Goal: Task Accomplishment & Management: Manage account settings

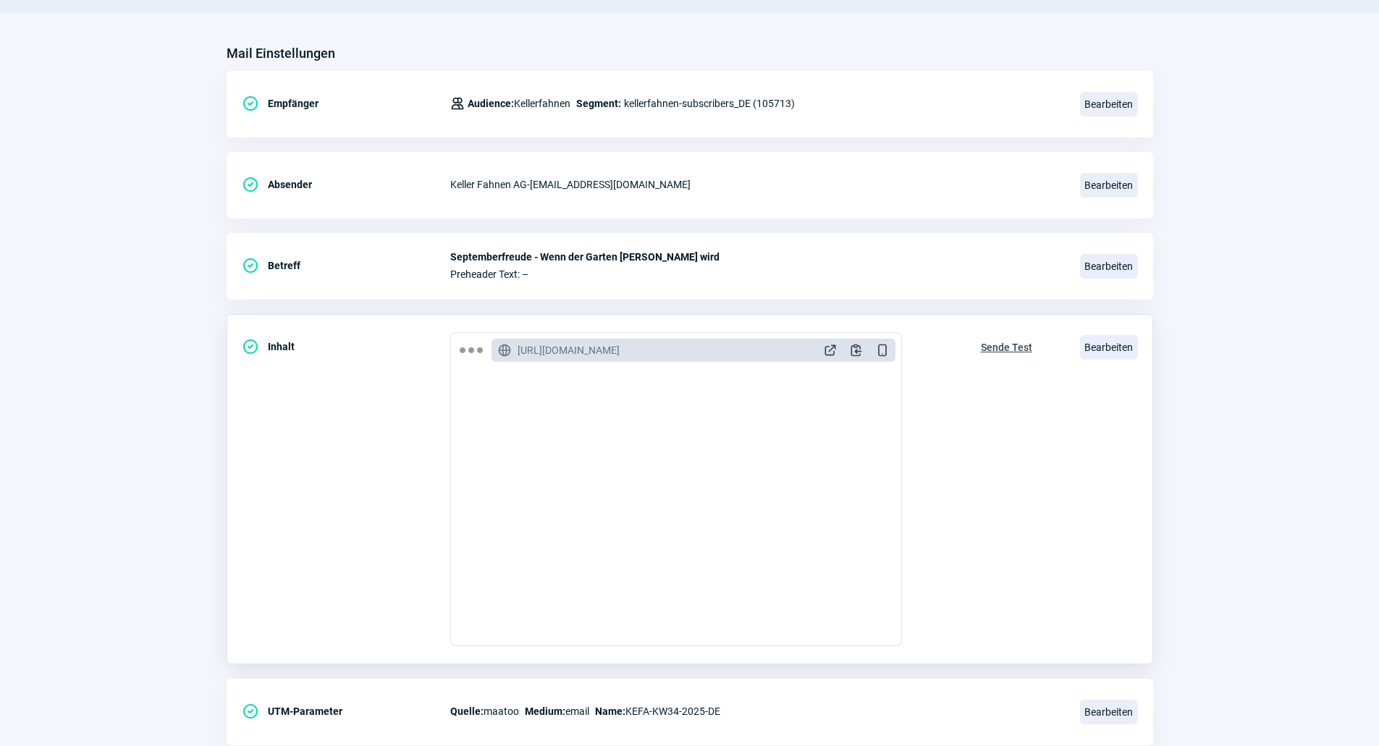
scroll to position [193, 0]
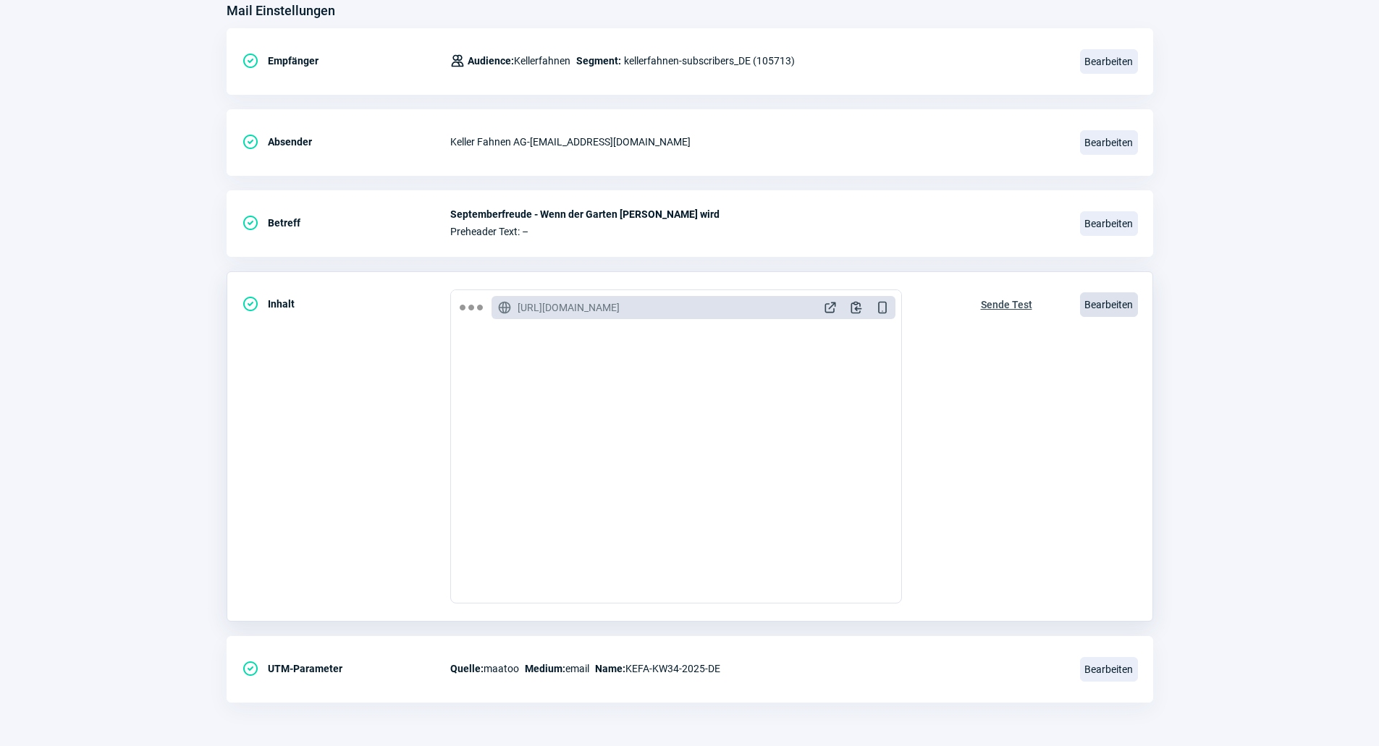
click at [1120, 313] on span "Bearbeiten" at bounding box center [1109, 304] width 58 height 25
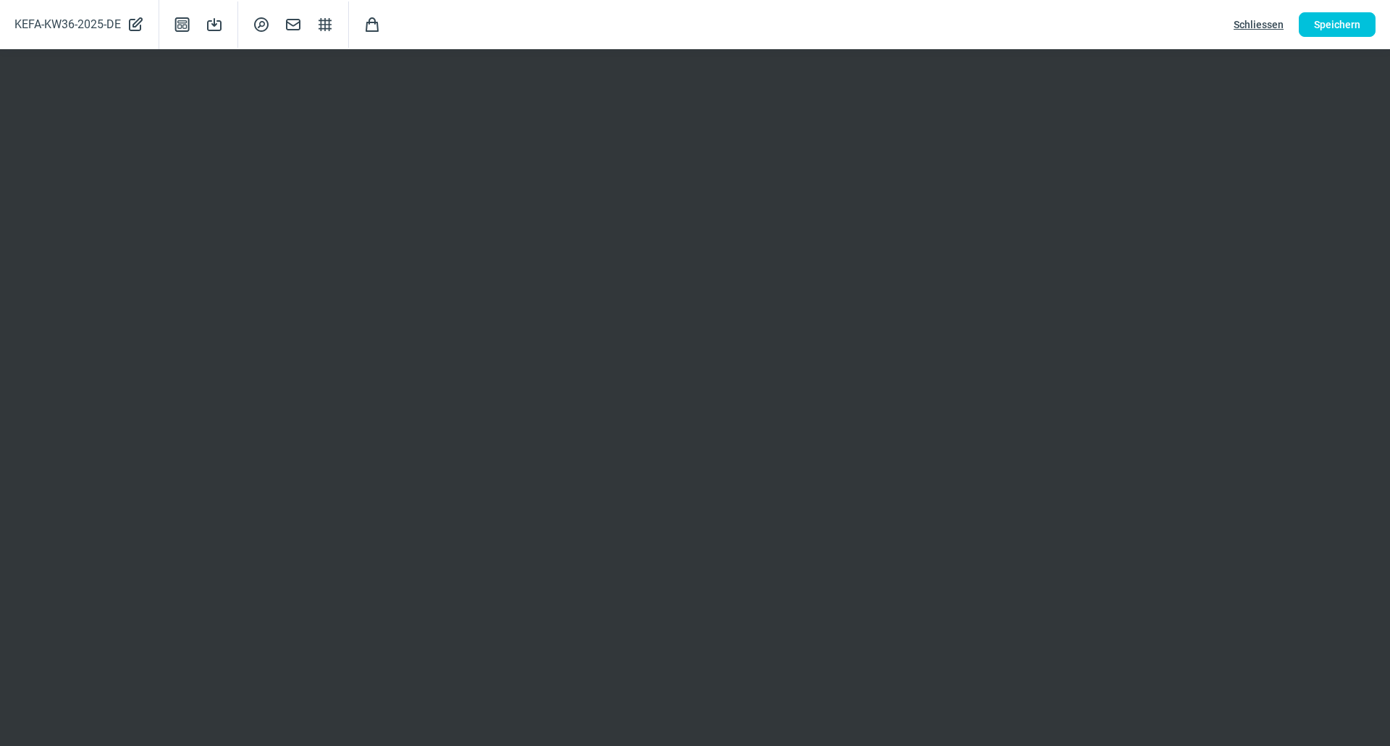
click at [1266, 19] on span "Schliessen" at bounding box center [1258, 24] width 50 height 23
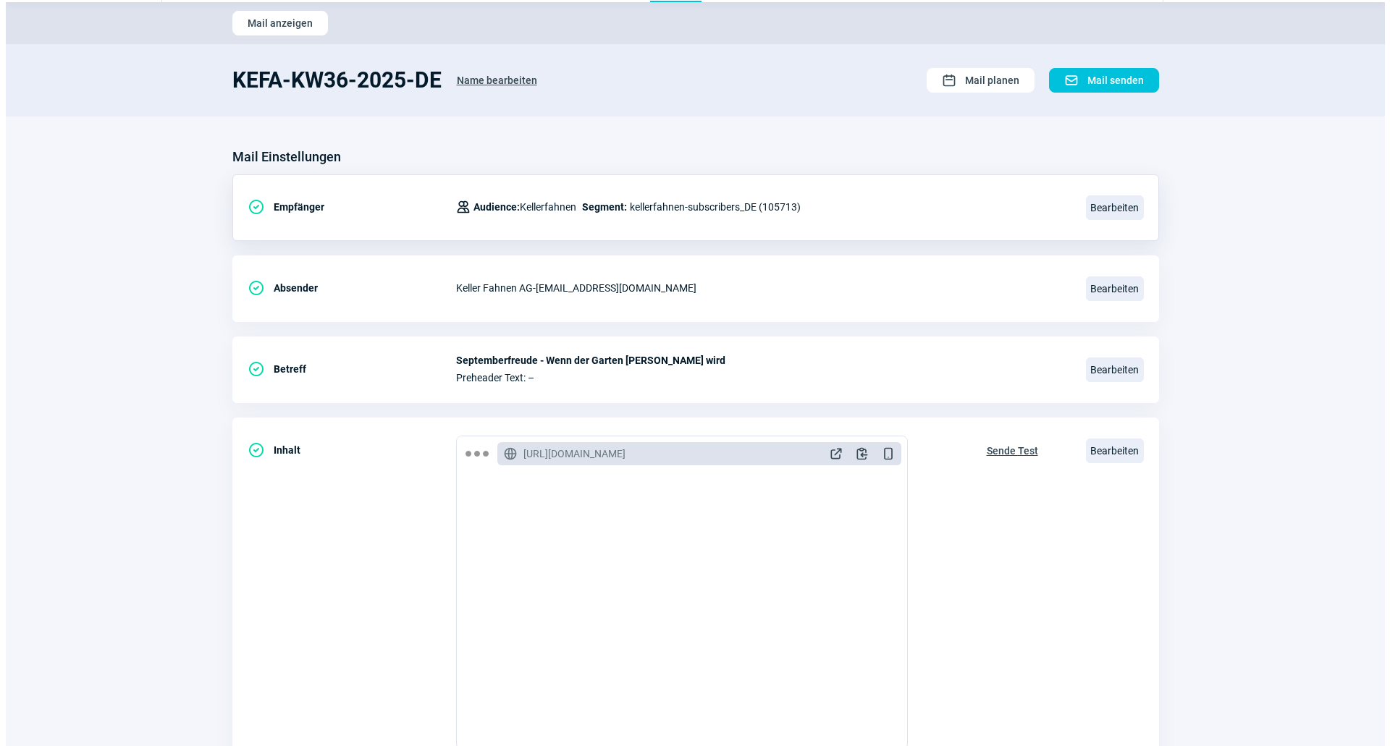
scroll to position [72, 0]
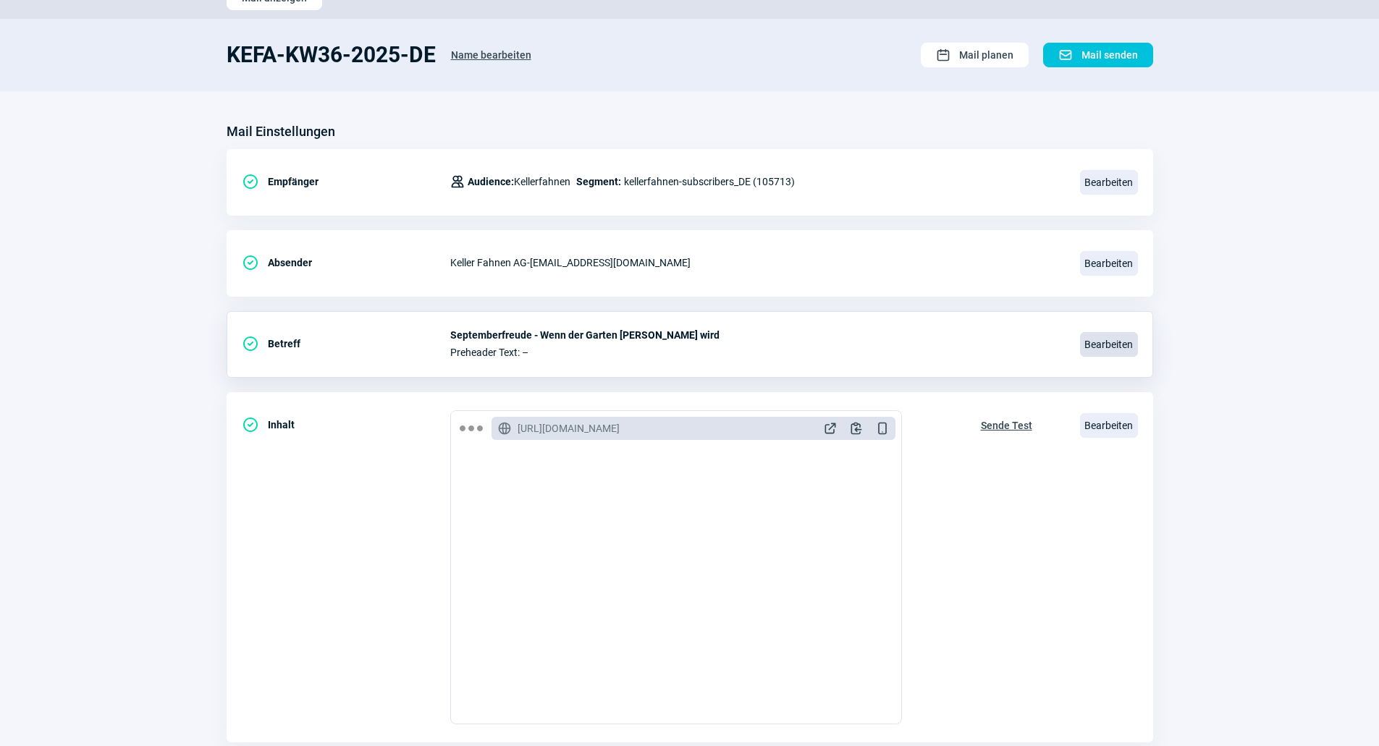
click at [1092, 339] on span "Bearbeiten" at bounding box center [1109, 344] width 58 height 25
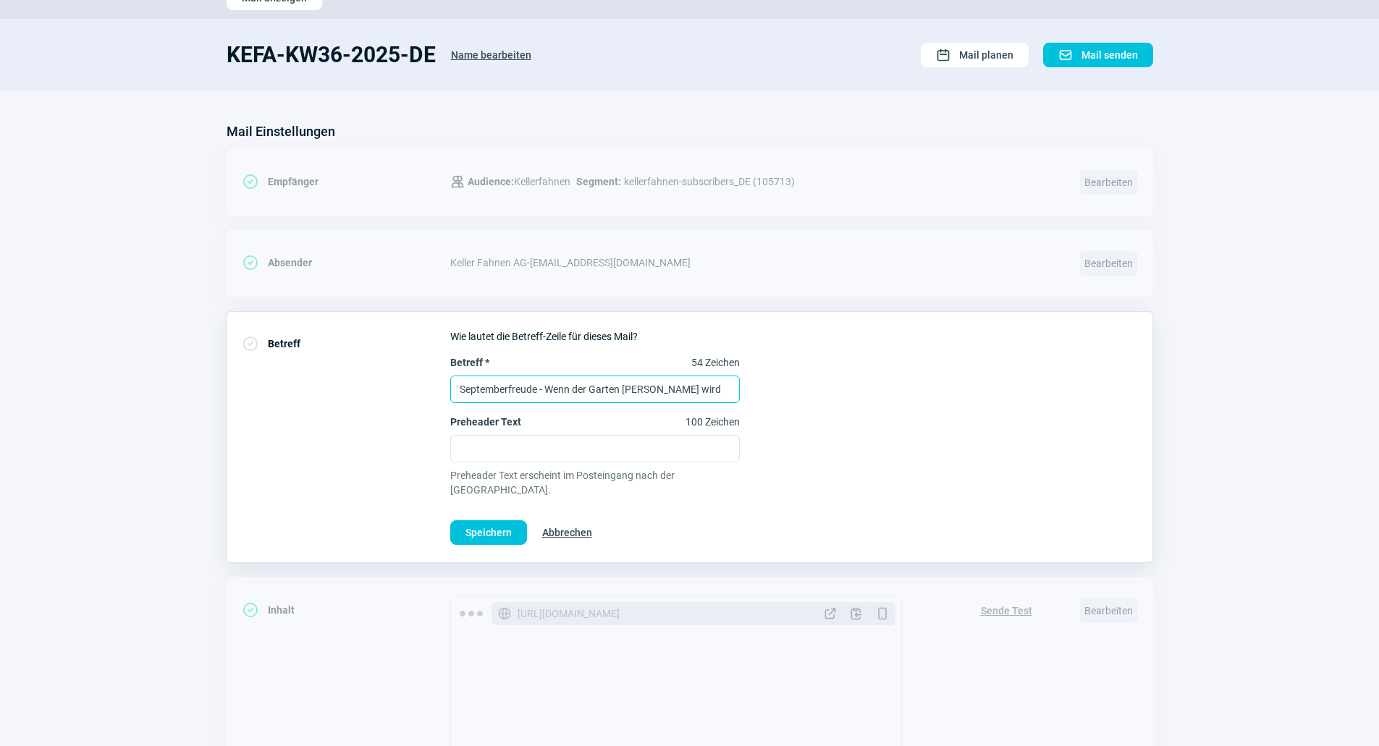
click at [596, 384] on input "Septemberfreude - Wenn der Garten stiller wird" at bounding box center [595, 390] width 290 height 28
type input "Top-Artikel & Angebote im September"
click at [499, 523] on span "Speichern" at bounding box center [488, 532] width 46 height 23
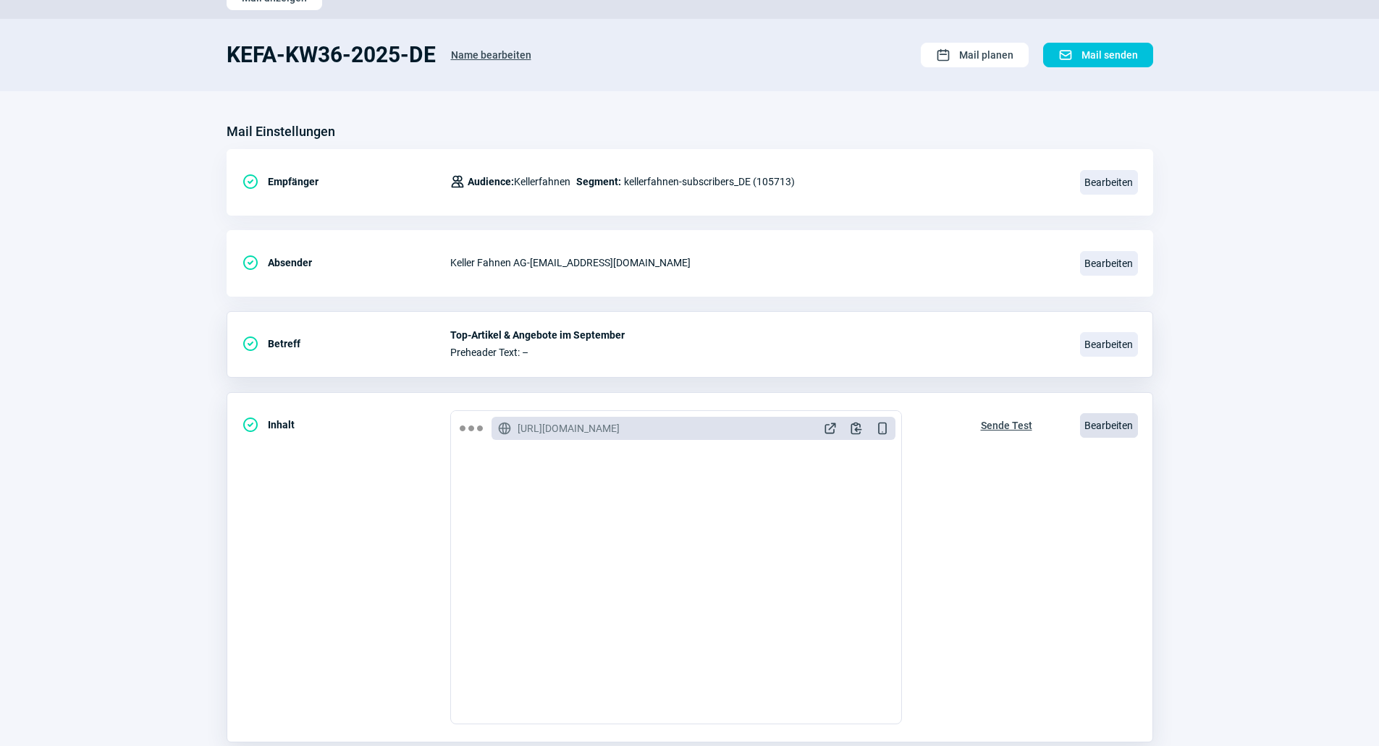
click at [1126, 435] on span "Bearbeiten" at bounding box center [1109, 425] width 58 height 25
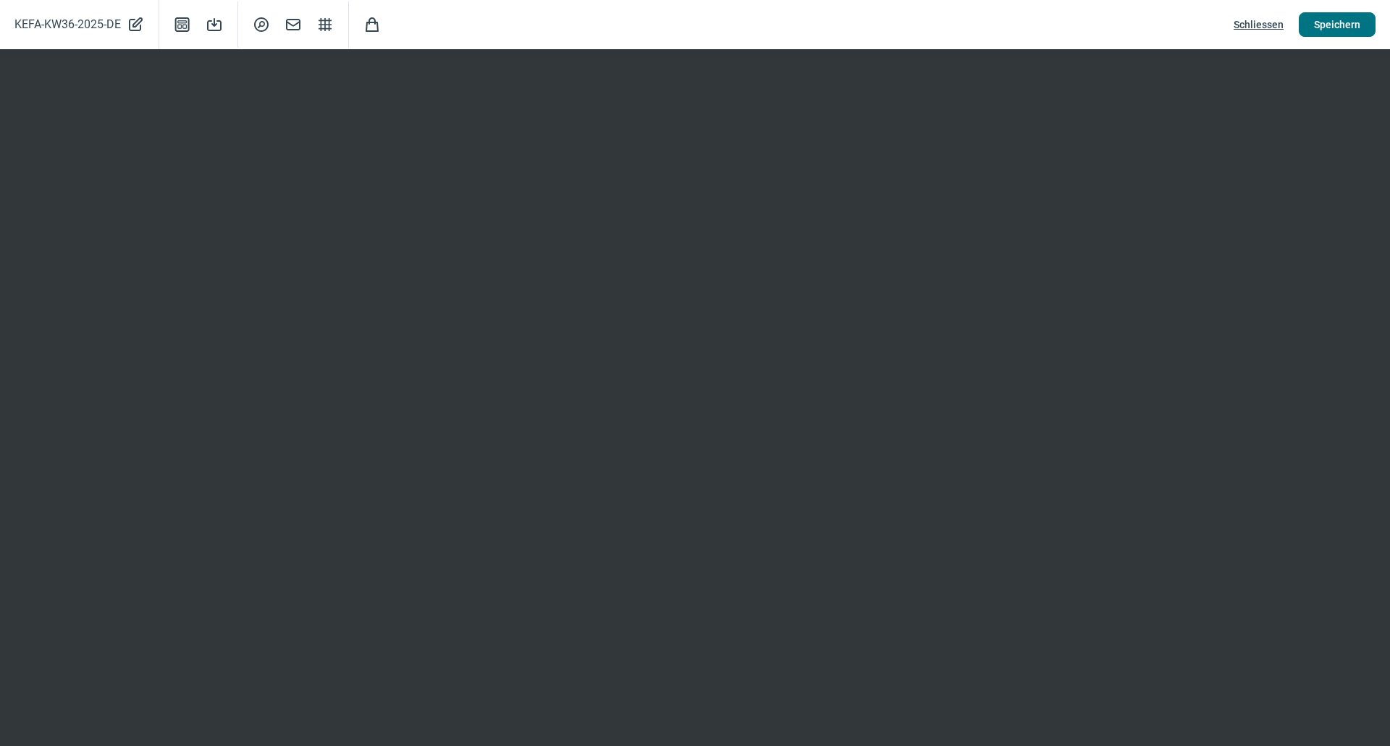
click at [1330, 27] on span "Speichern" at bounding box center [1337, 24] width 46 height 23
click at [1354, 24] on span "Speichern" at bounding box center [1337, 24] width 46 height 23
click at [1260, 25] on span "Schliessen" at bounding box center [1258, 24] width 50 height 23
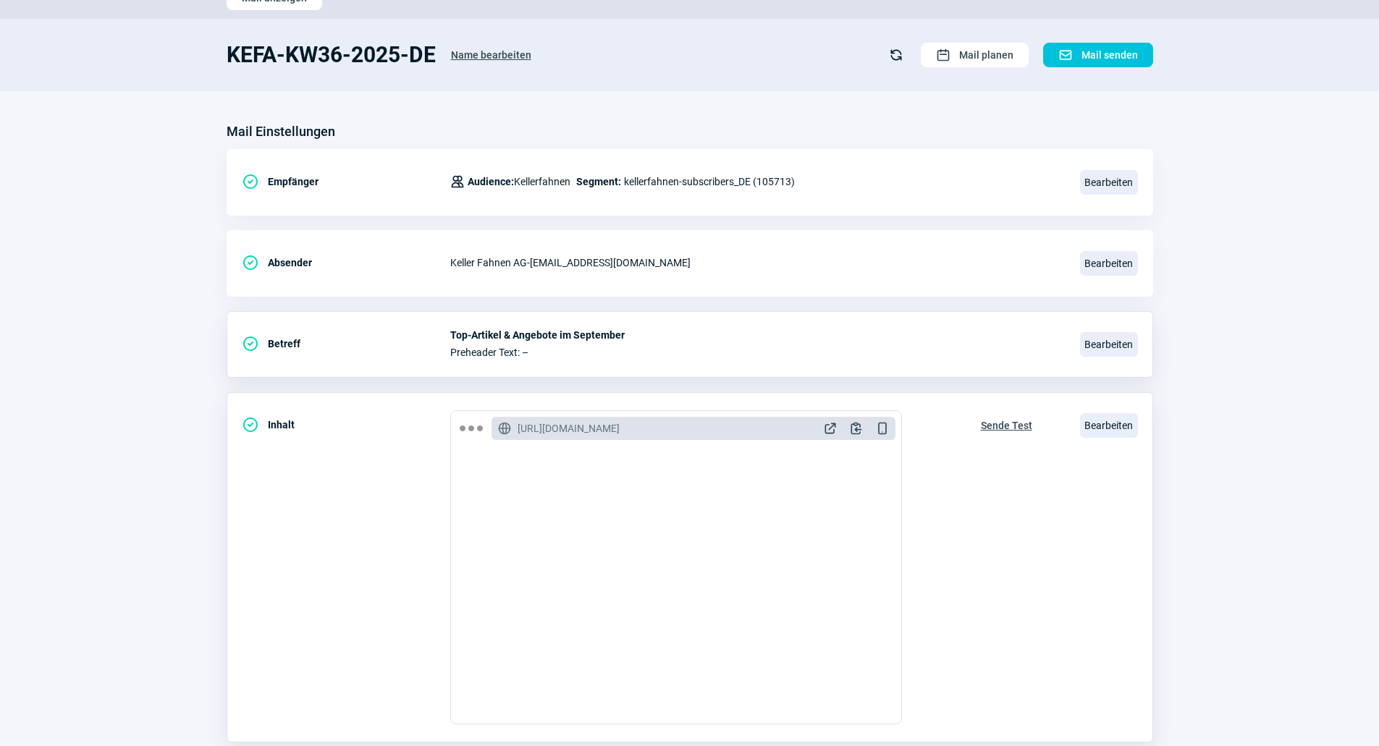
click at [1023, 423] on span "Sende Test" at bounding box center [1006, 425] width 51 height 23
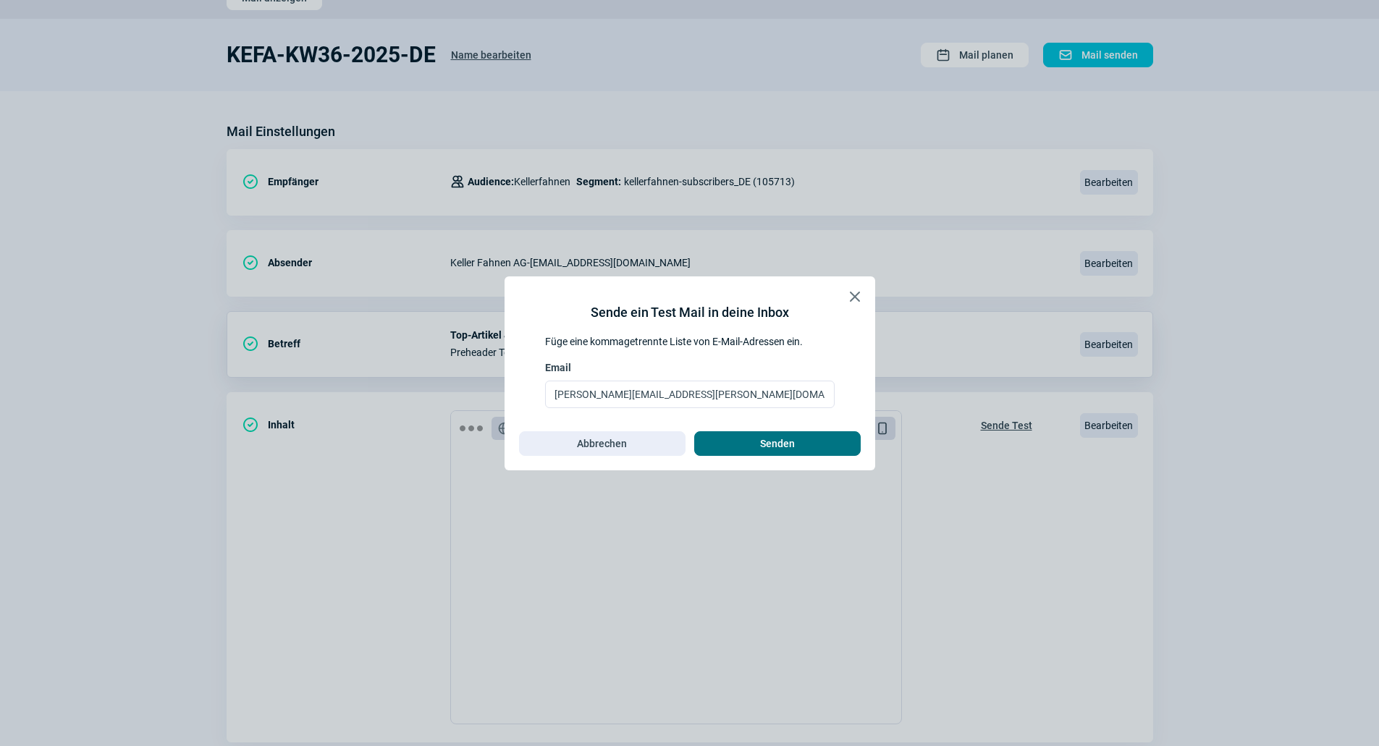
click at [764, 439] on span "Senden" at bounding box center [777, 443] width 35 height 23
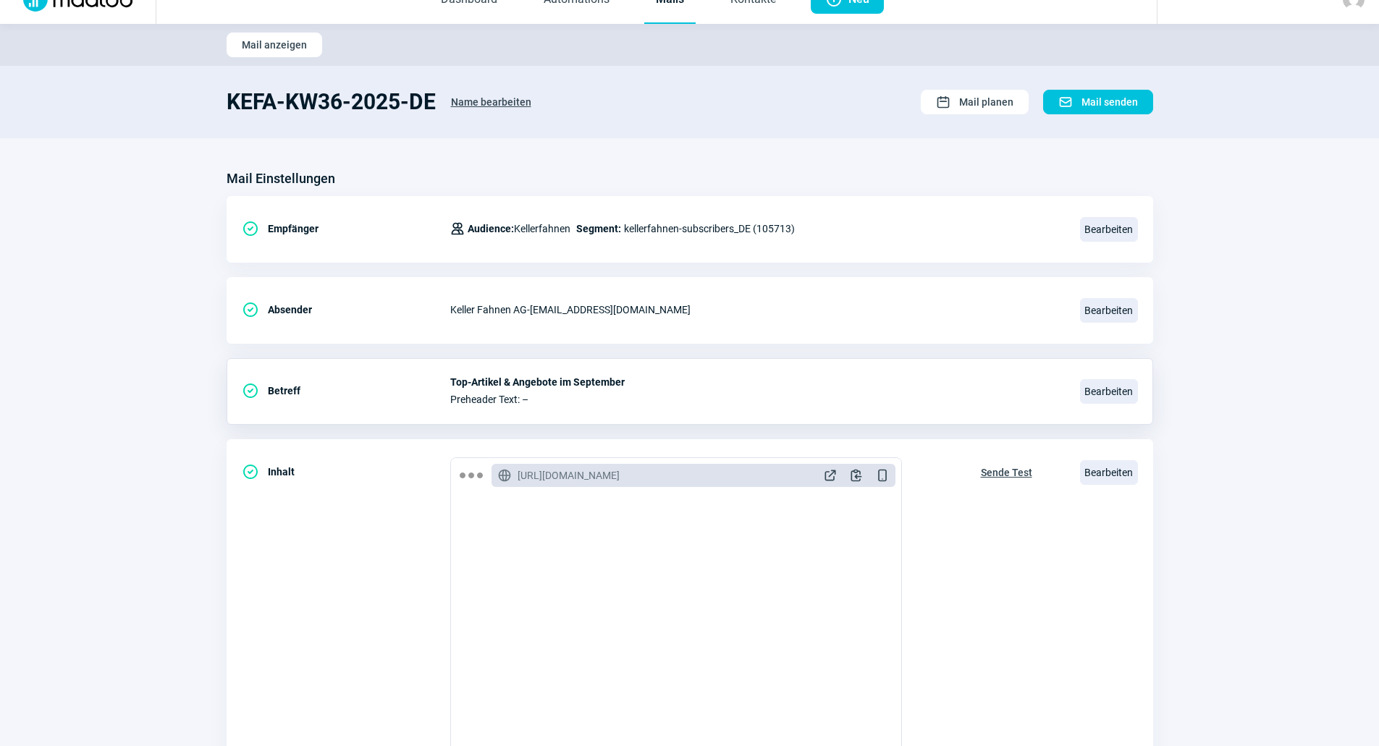
scroll to position [0, 0]
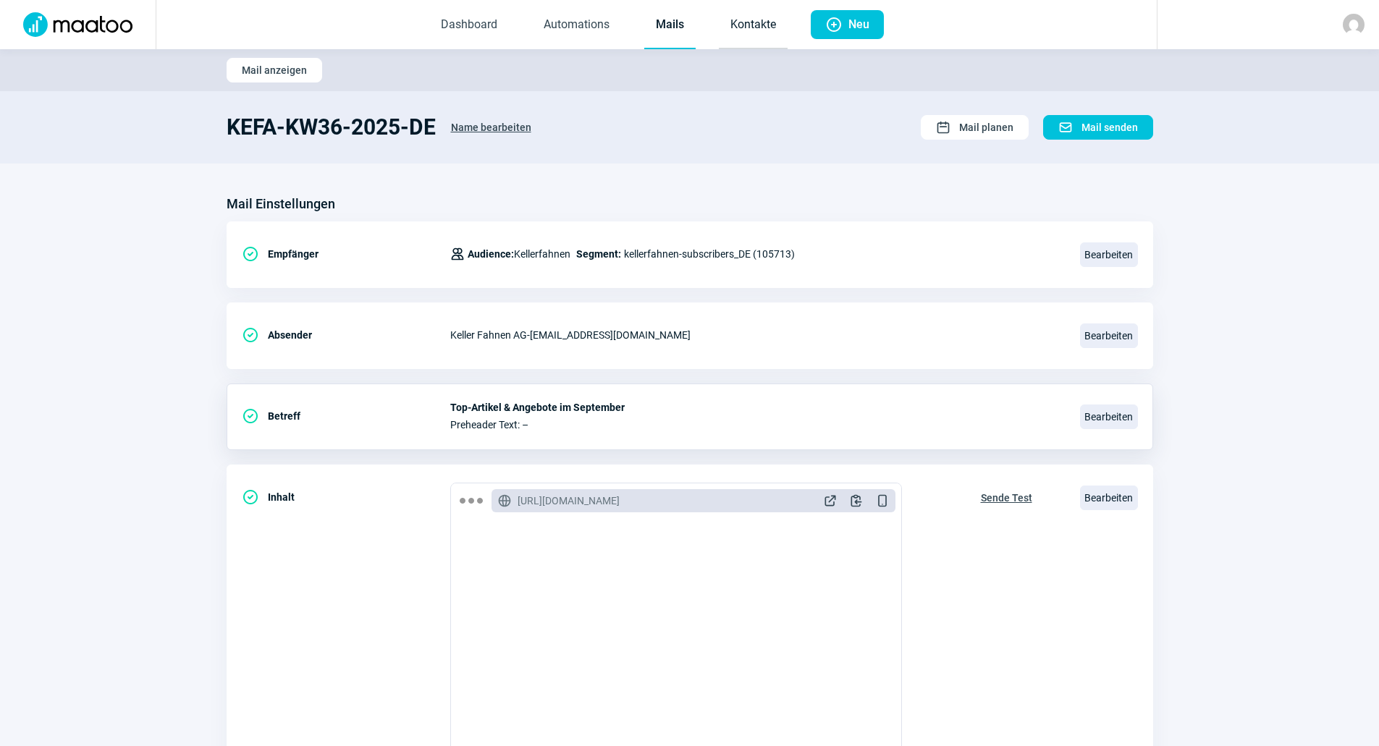
click at [737, 21] on link "Kontakte" at bounding box center [753, 25] width 69 height 48
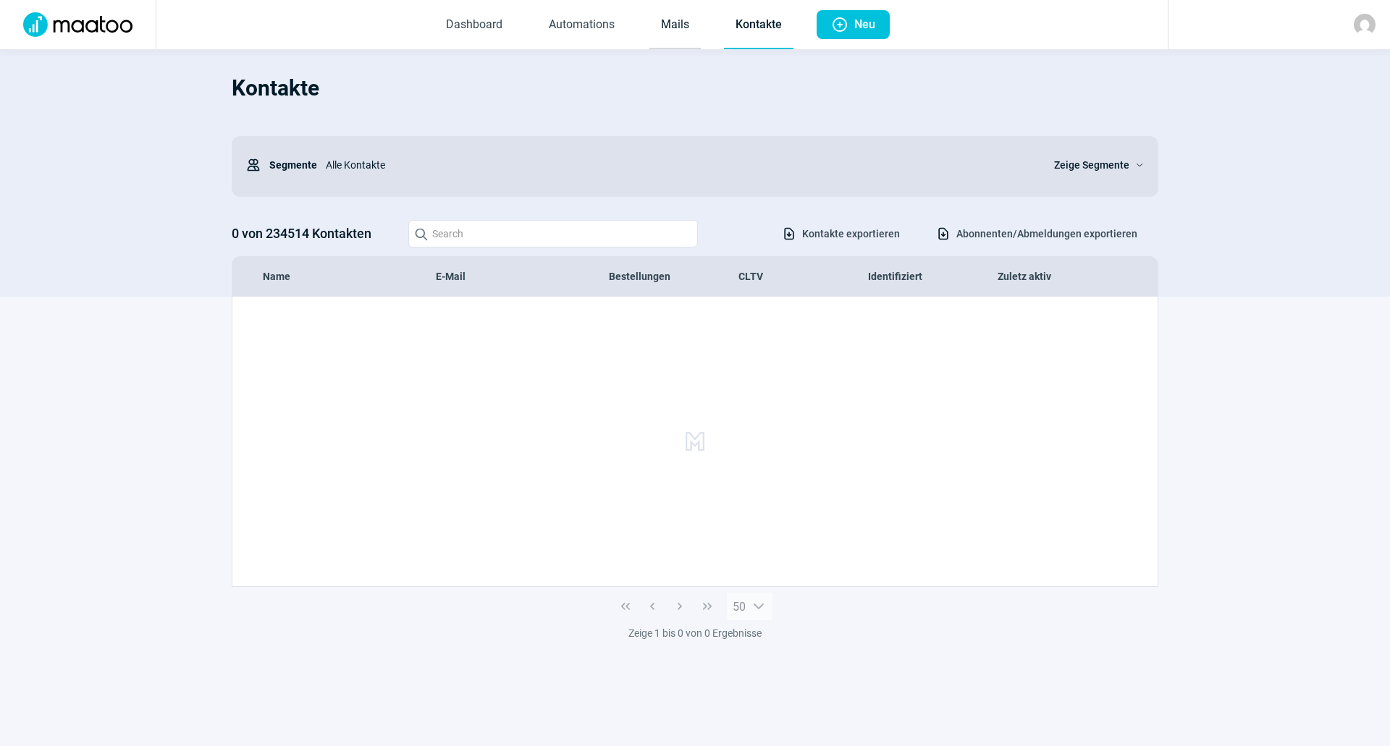
click at [685, 9] on link "Mails" at bounding box center [674, 25] width 51 height 48
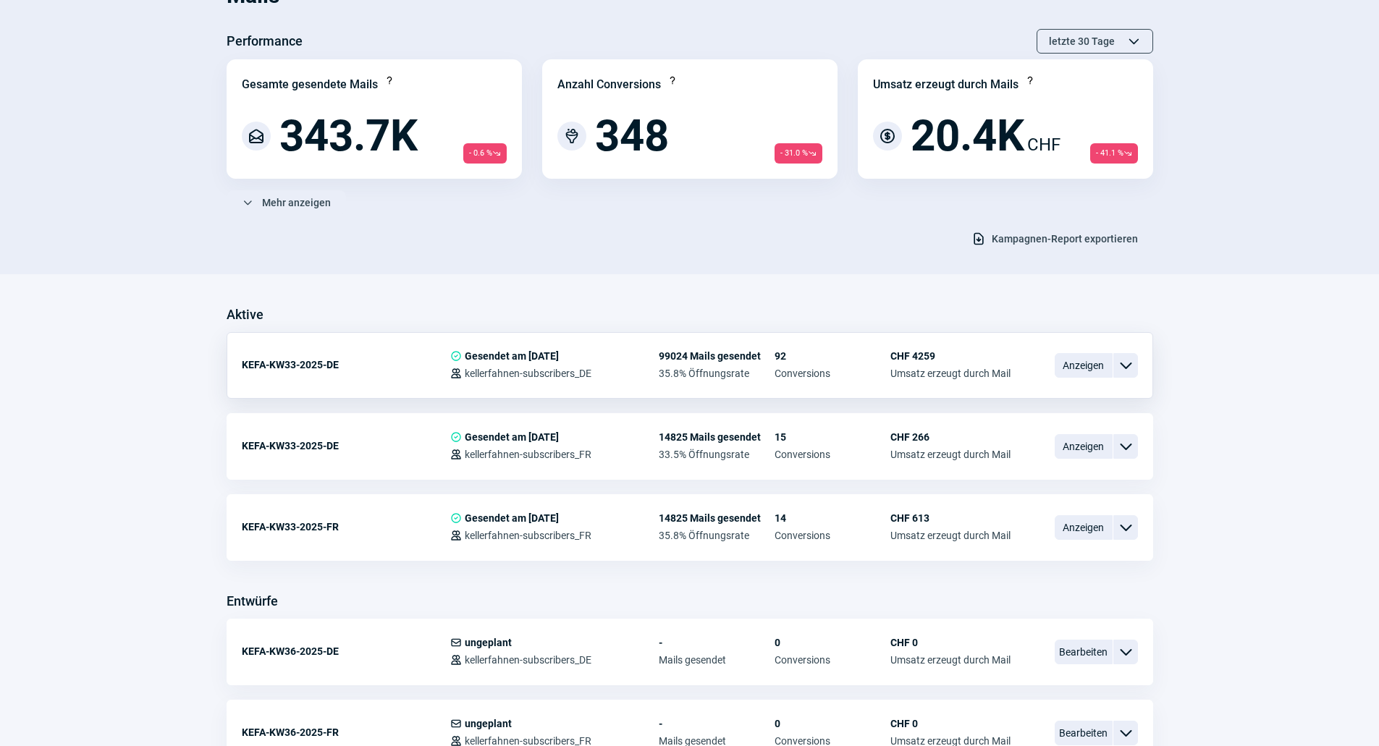
scroll to position [290, 0]
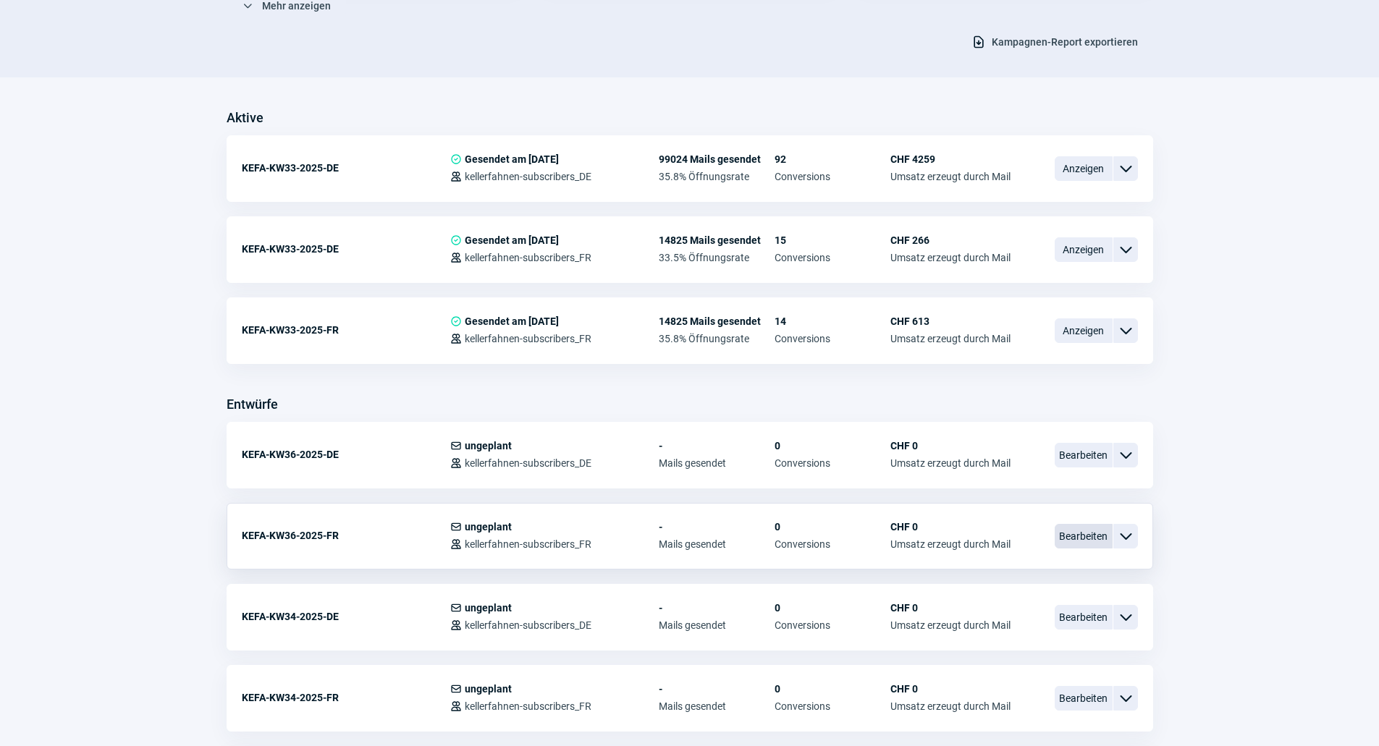
click at [1089, 536] on span "Bearbeiten" at bounding box center [1084, 536] width 58 height 25
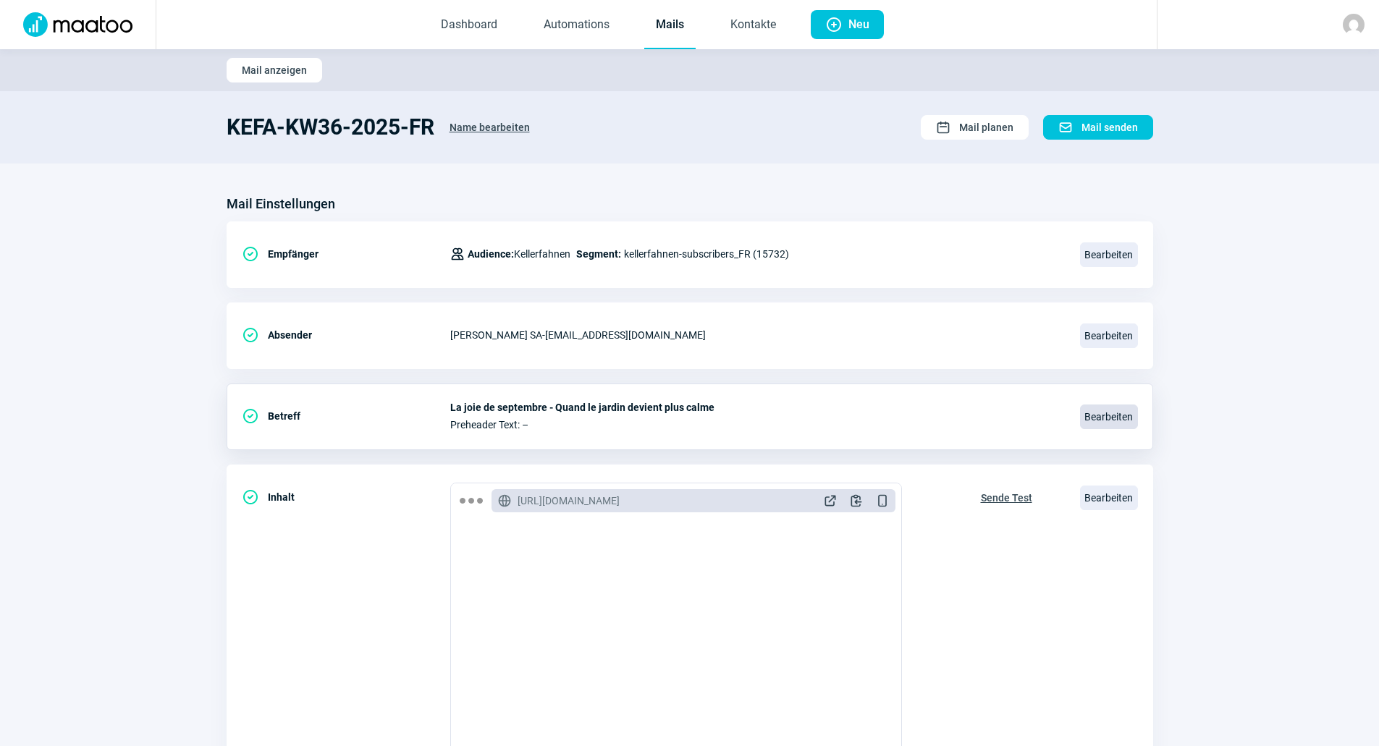
click at [1121, 415] on span "Bearbeiten" at bounding box center [1109, 417] width 58 height 25
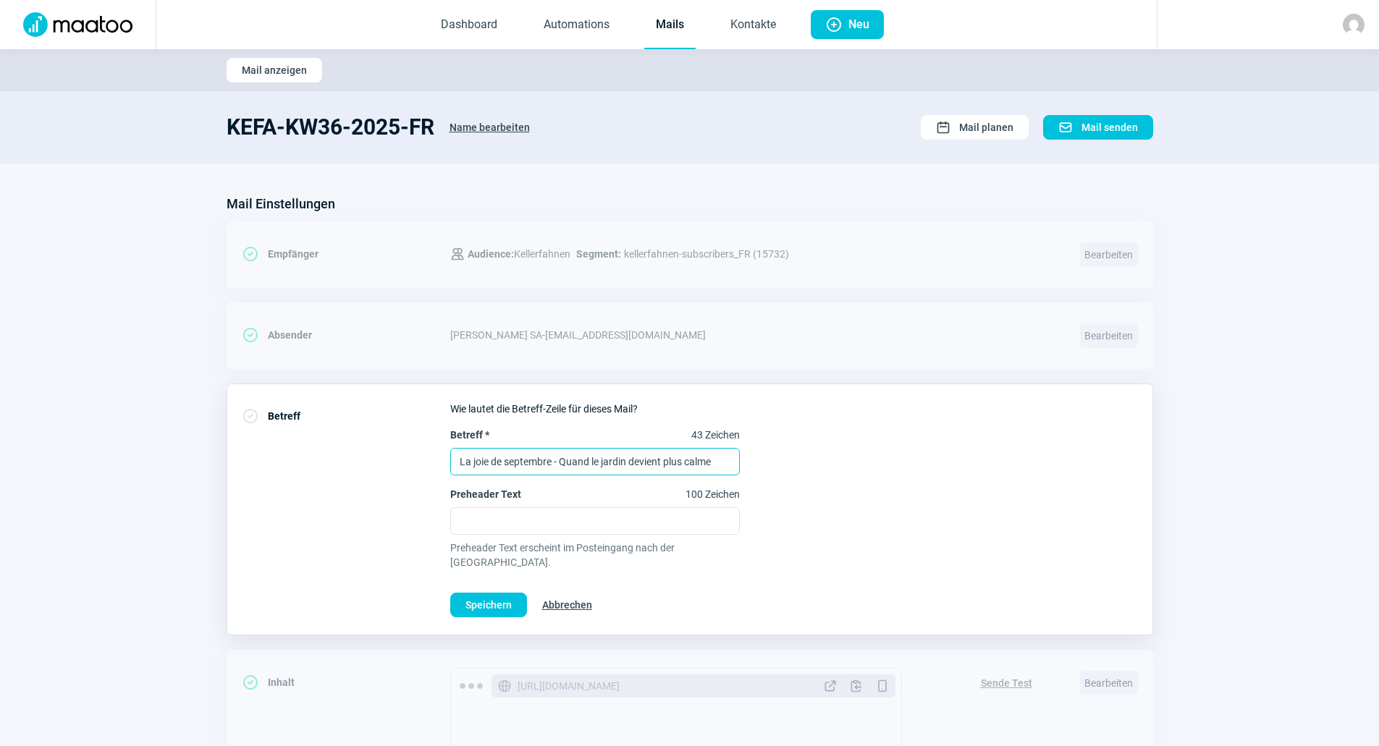
click at [650, 457] on input "La joie de septembre - Quand le jardin devient plus calme" at bounding box center [595, 462] width 290 height 28
paste input "Meilleurs articles et offres en septembr"
type input "Meilleurs articles et offres en septembre"
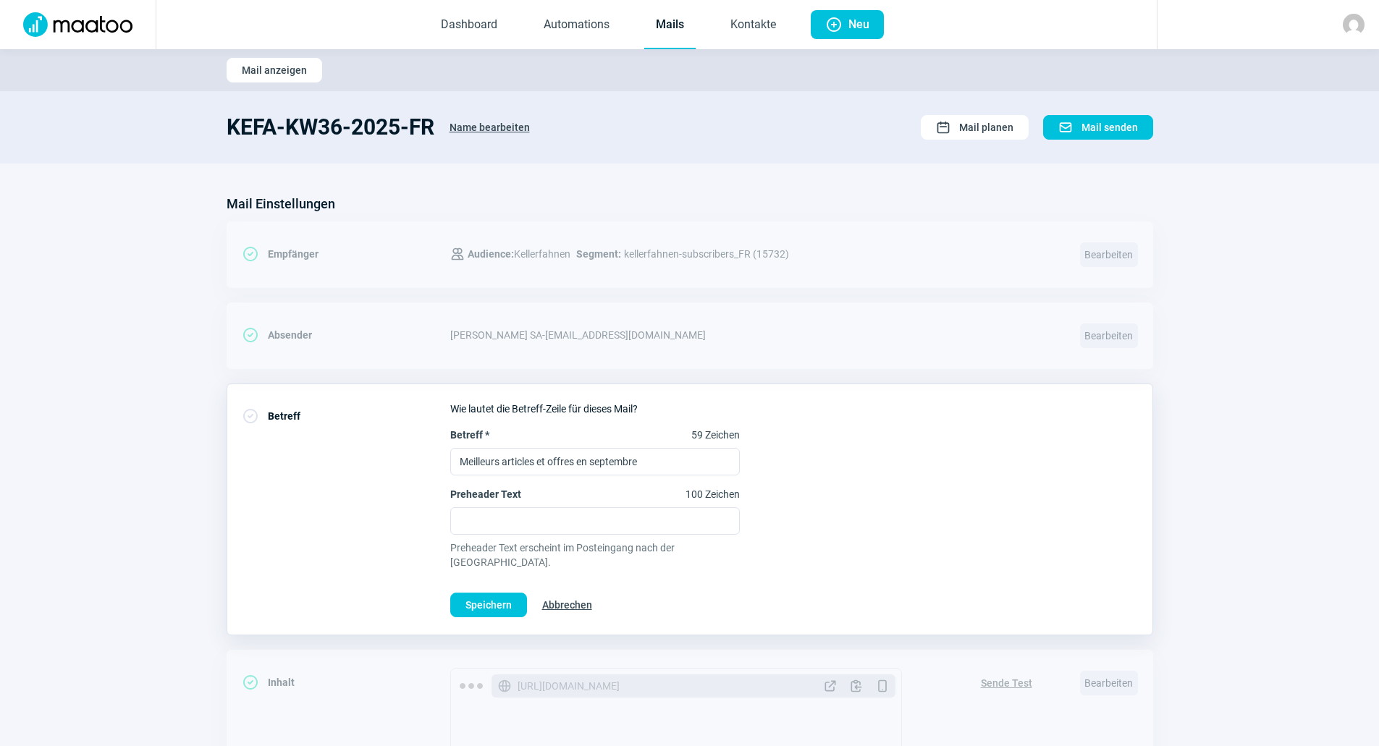
click at [845, 459] on div "Betreff * 59 Zeichen Meilleurs articles et offres en septembre Preheader Text 1…" at bounding box center [794, 499] width 688 height 142
click at [484, 596] on span "Speichern" at bounding box center [488, 605] width 46 height 23
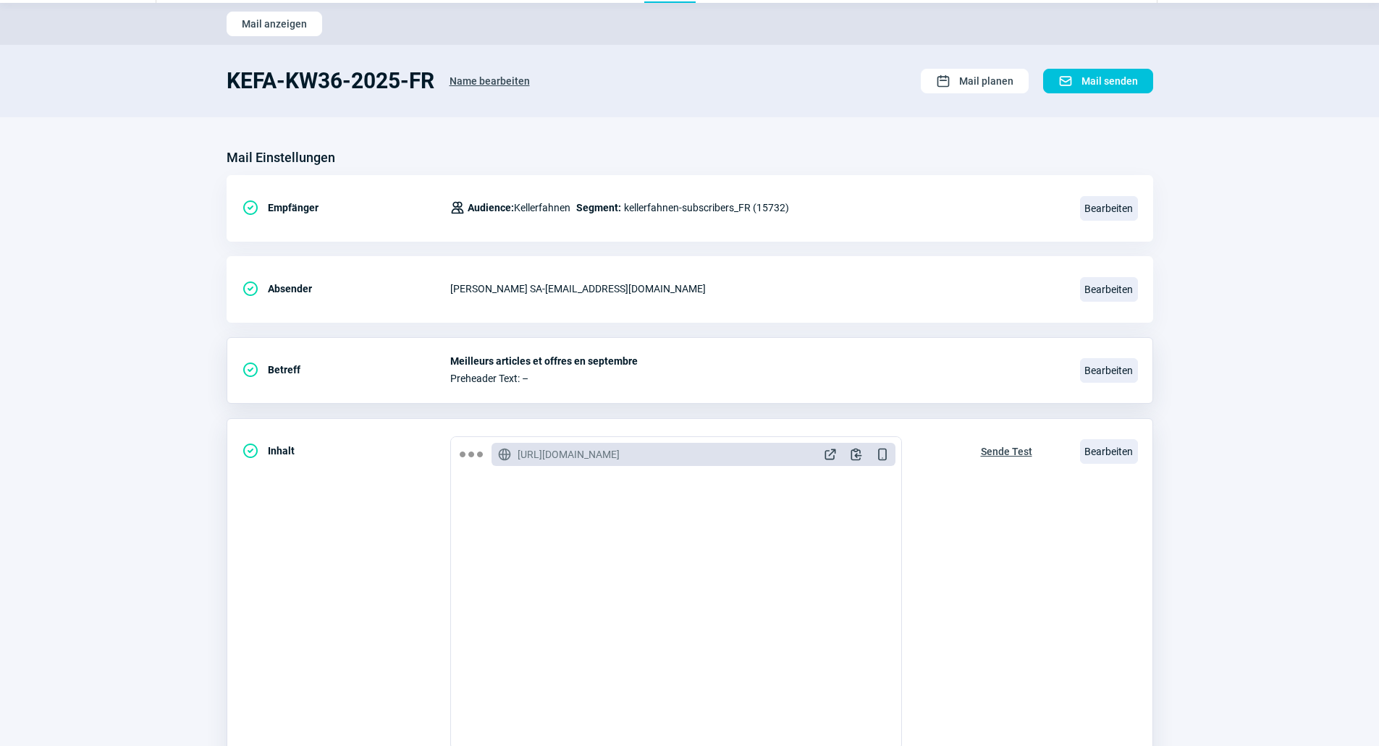
scroll to position [72, 0]
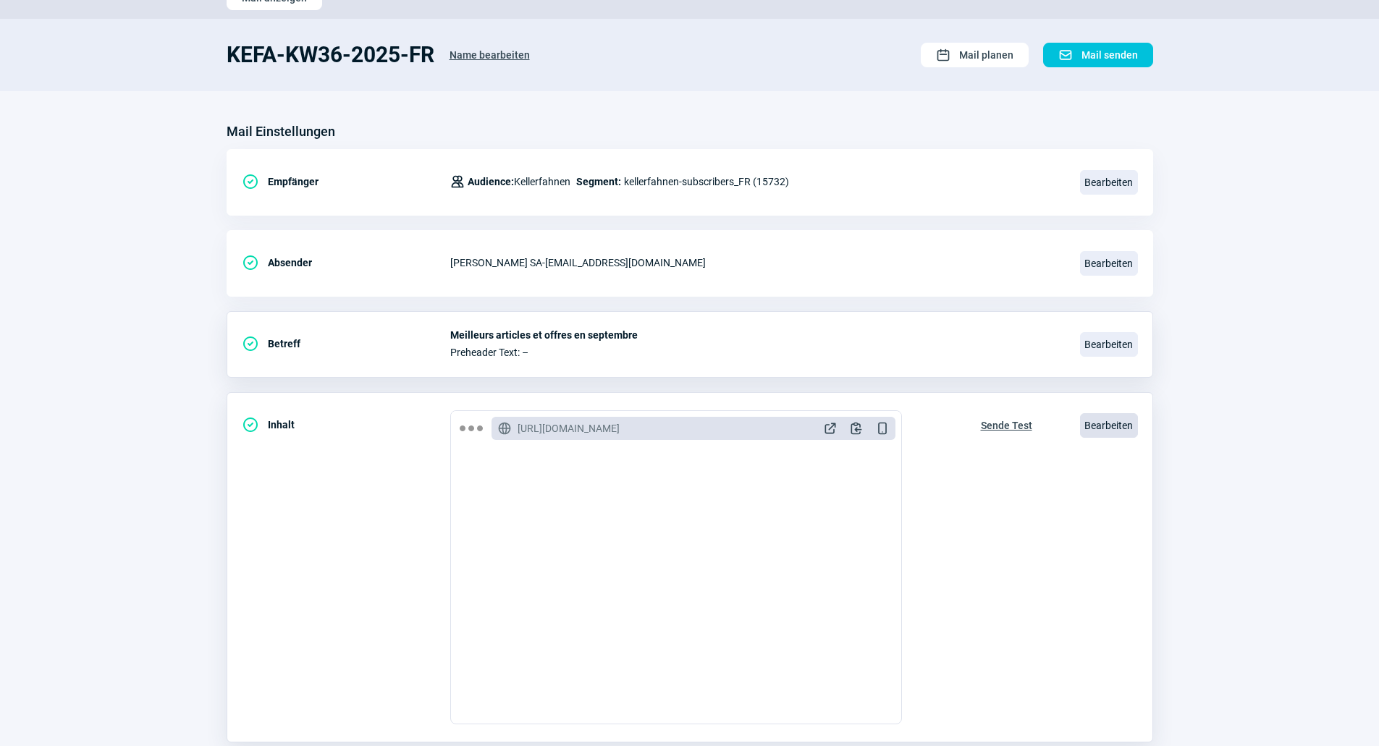
click at [1090, 422] on span "Bearbeiten" at bounding box center [1109, 425] width 58 height 25
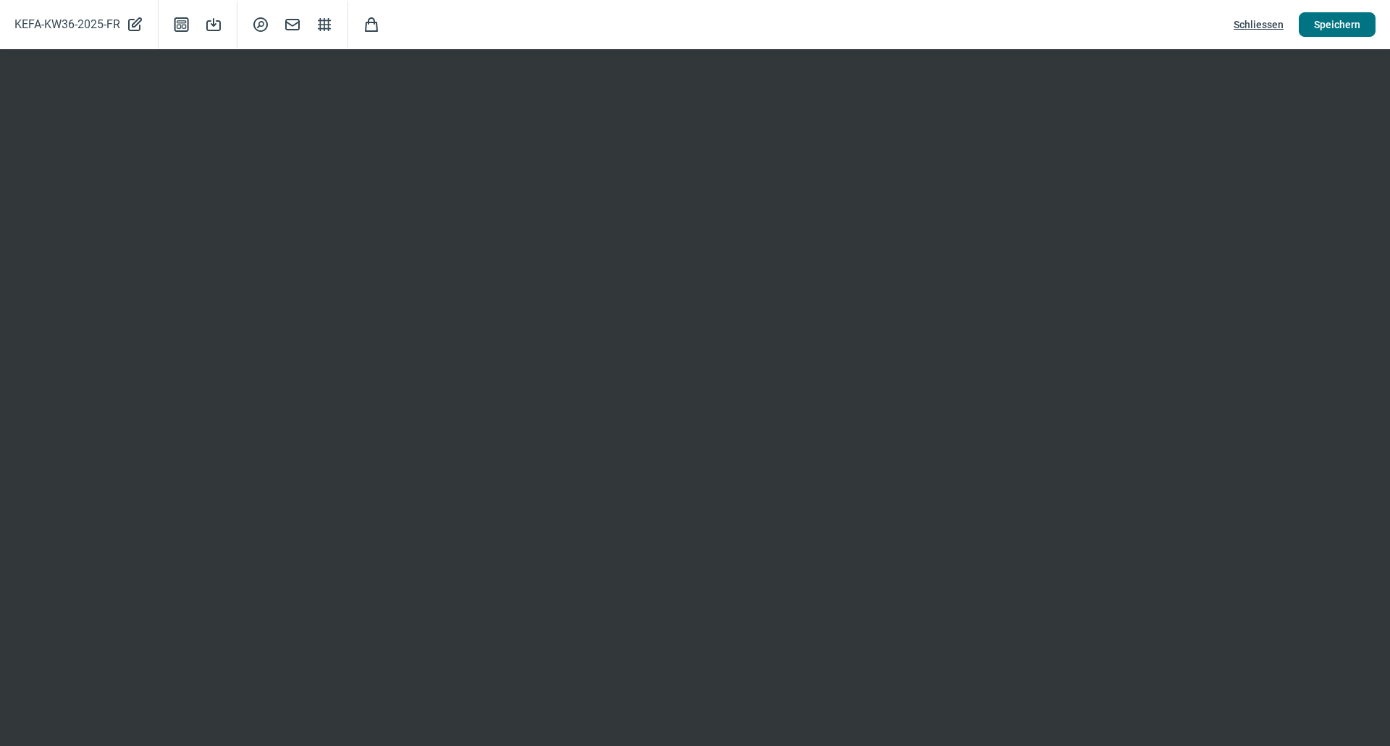
click at [1335, 28] on span "Speichern" at bounding box center [1337, 24] width 46 height 23
click at [1267, 23] on span "Schliessen" at bounding box center [1258, 24] width 50 height 23
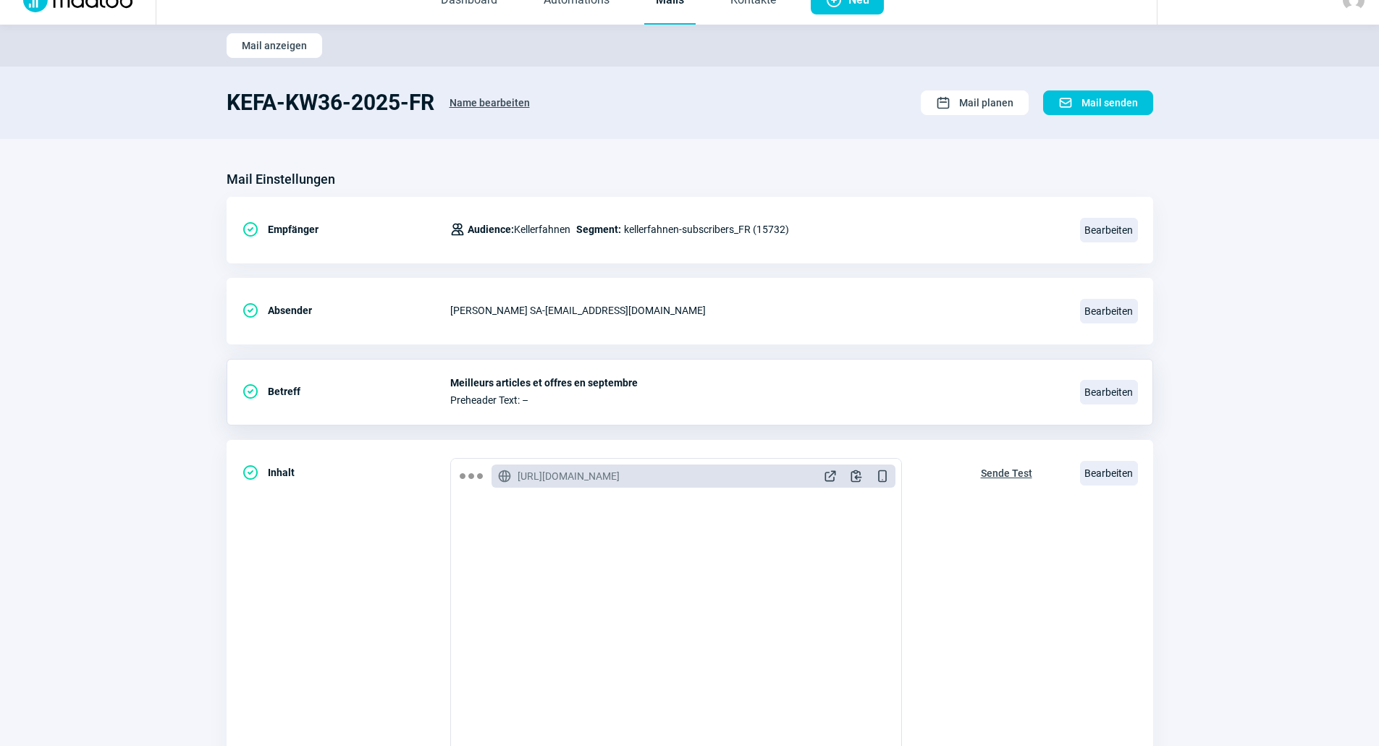
scroll to position [0, 0]
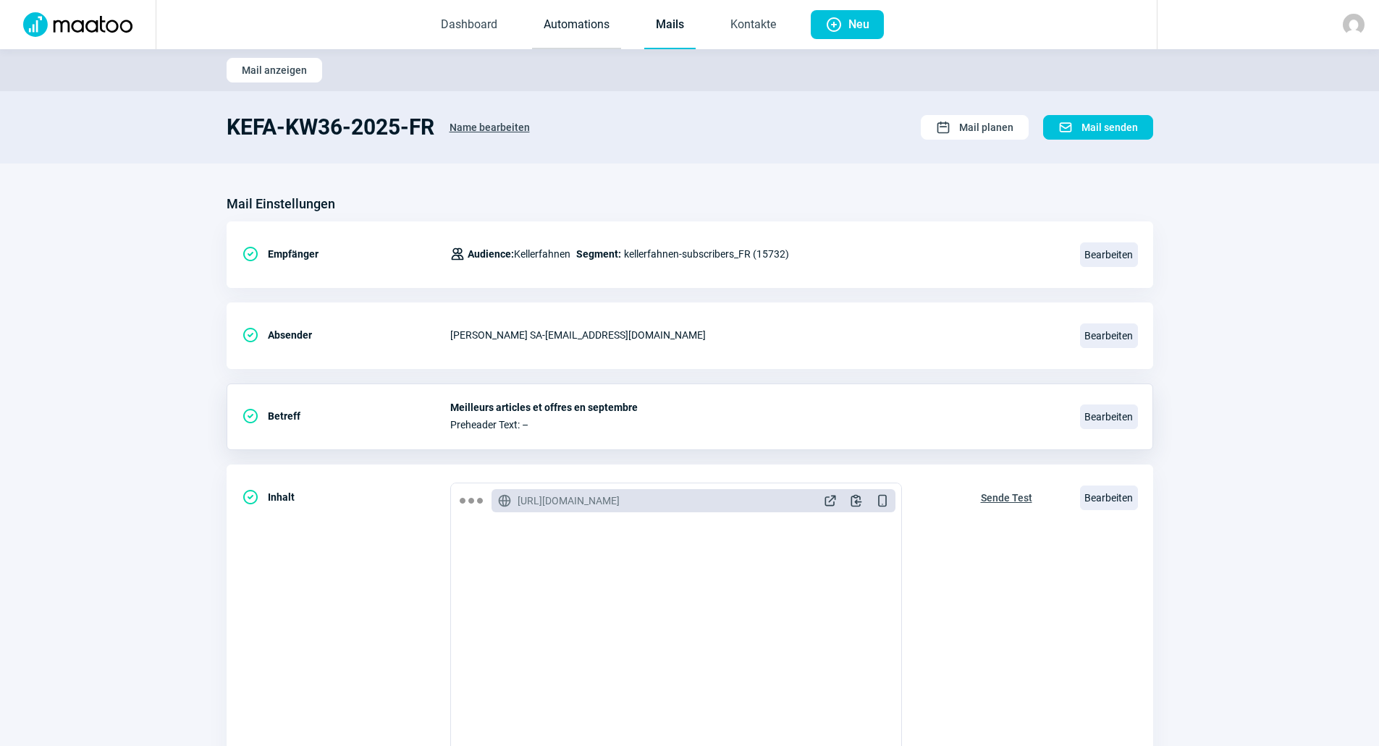
click at [586, 34] on link "Automations" at bounding box center [576, 25] width 89 height 48
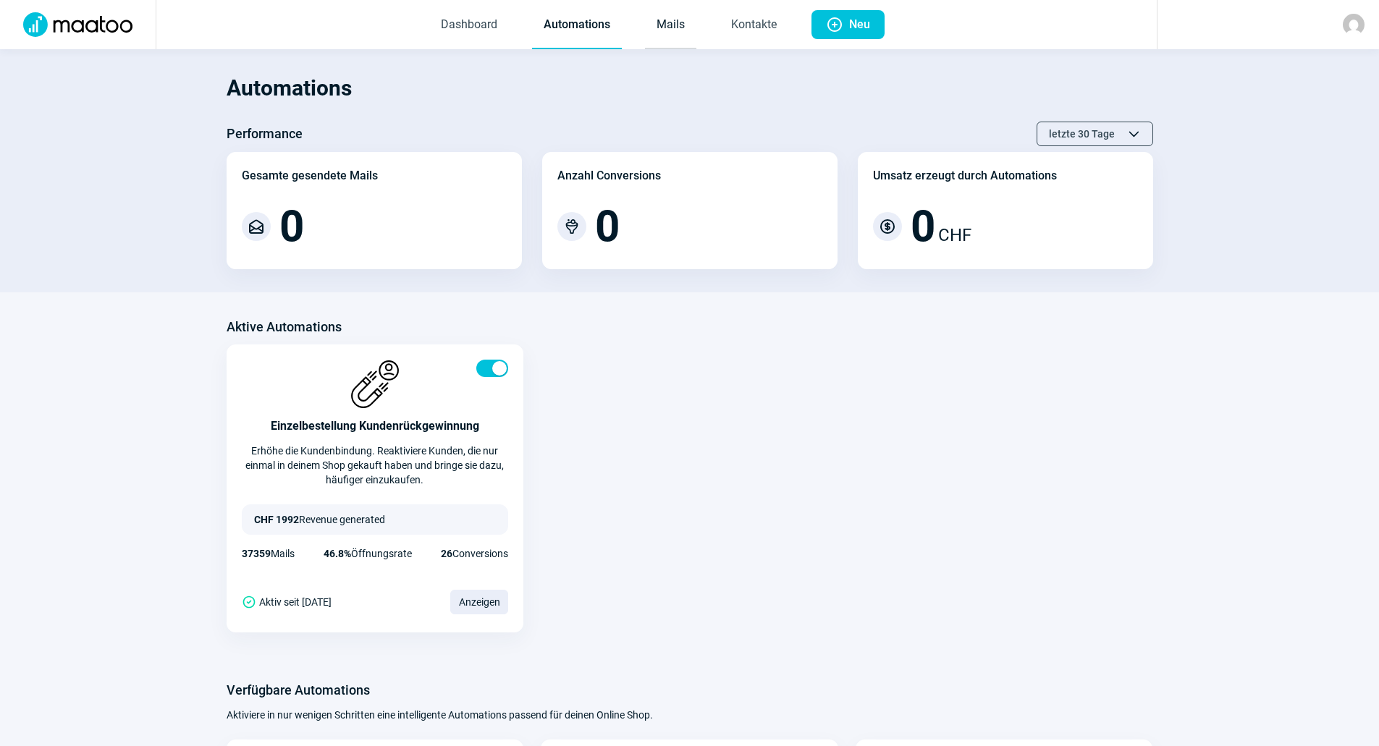
click at [664, 25] on link "Mails" at bounding box center [670, 25] width 51 height 48
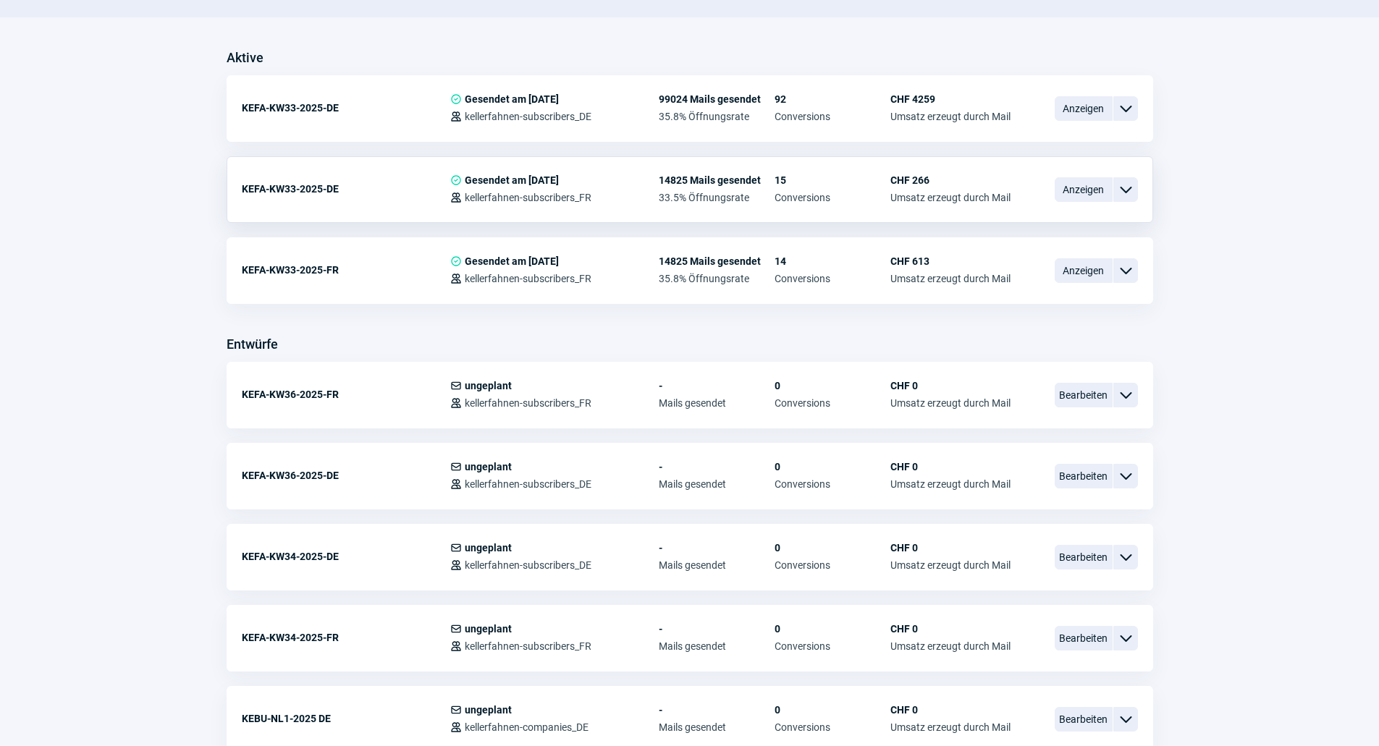
scroll to position [362, 0]
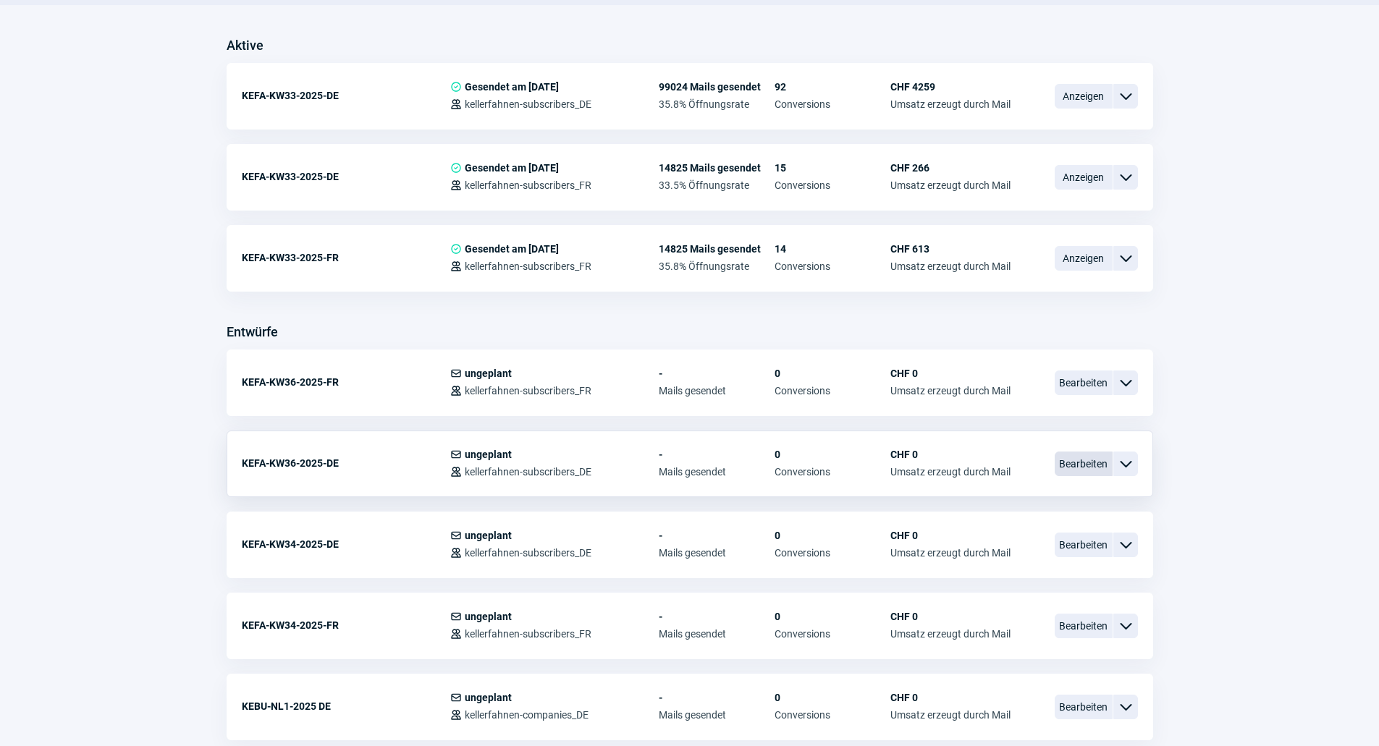
click at [1097, 463] on span "Bearbeiten" at bounding box center [1084, 464] width 58 height 25
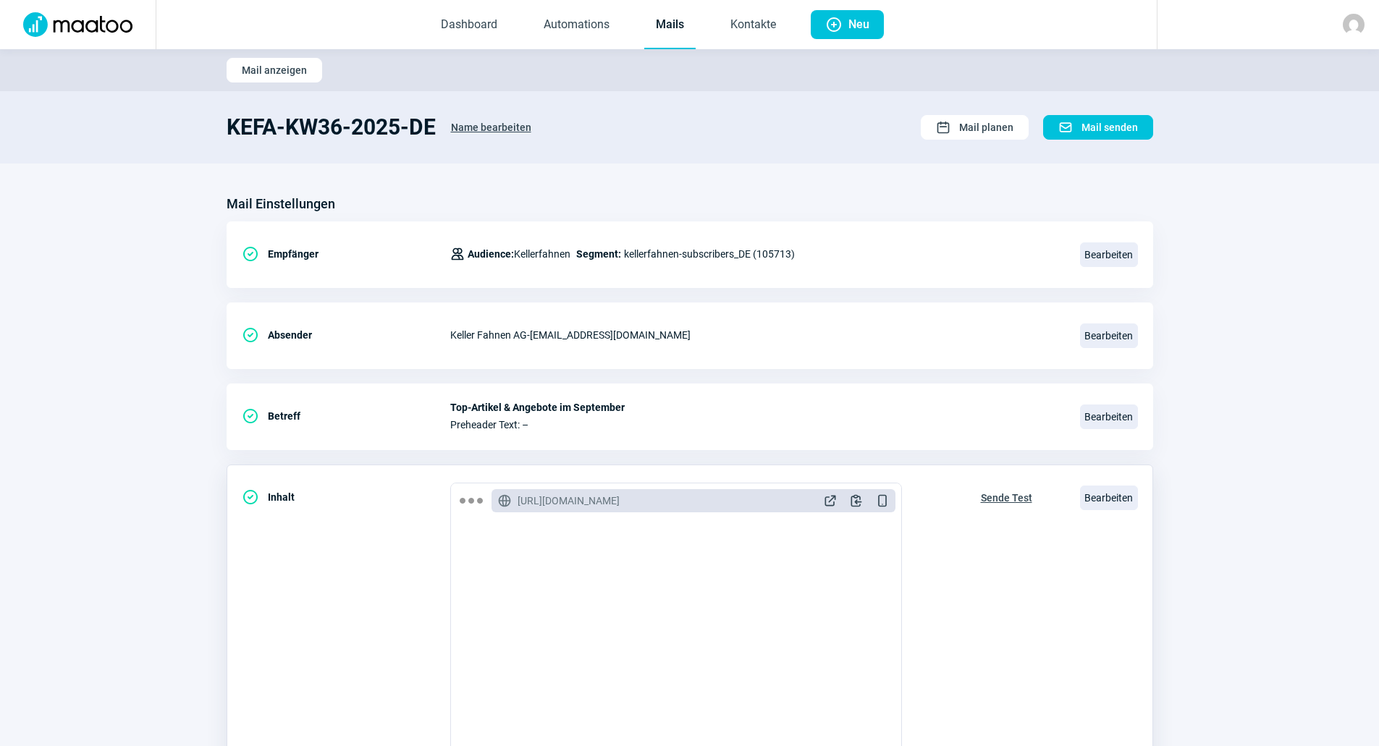
scroll to position [217, 0]
click at [1099, 498] on span "Bearbeiten" at bounding box center [1109, 498] width 58 height 25
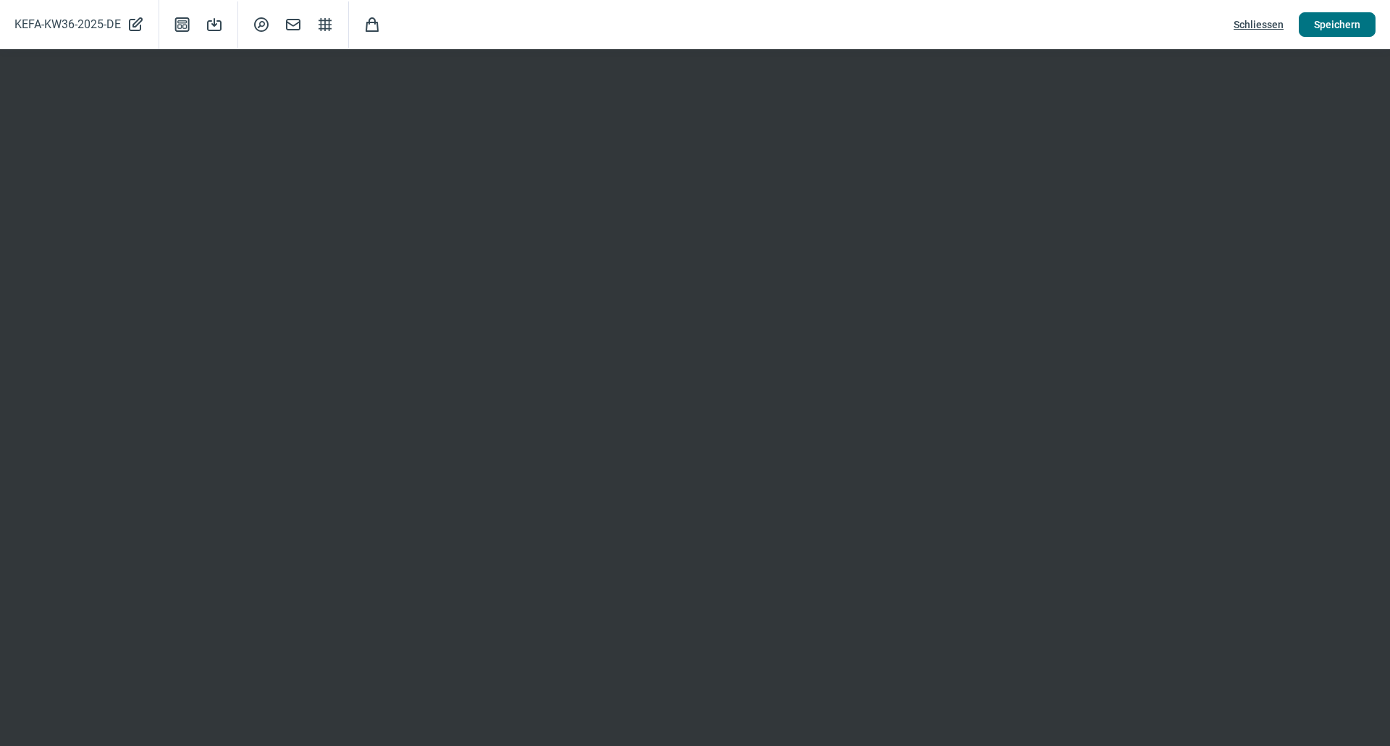
click at [1352, 26] on span "Speichern" at bounding box center [1337, 24] width 46 height 23
click at [1243, 24] on span "Schliessen" at bounding box center [1258, 24] width 50 height 23
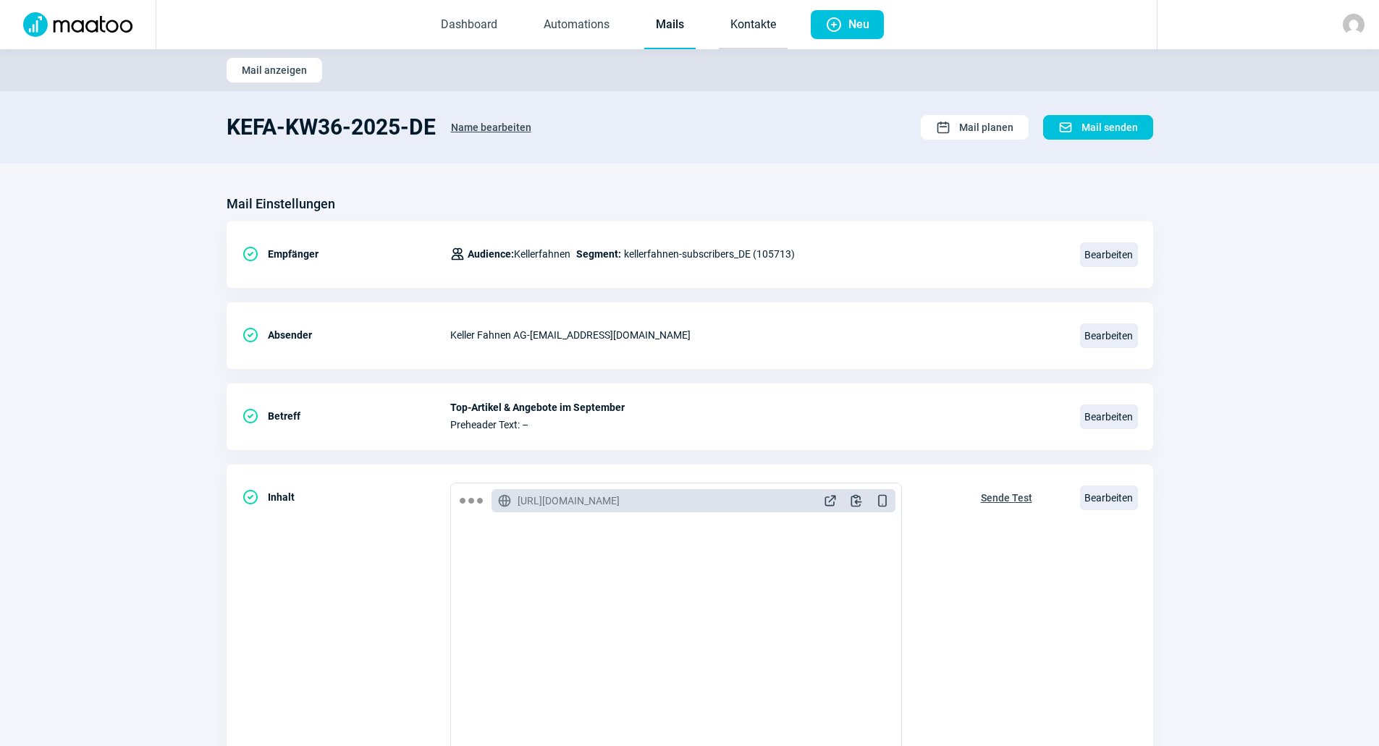
click at [739, 35] on link "Kontakte" at bounding box center [753, 25] width 69 height 48
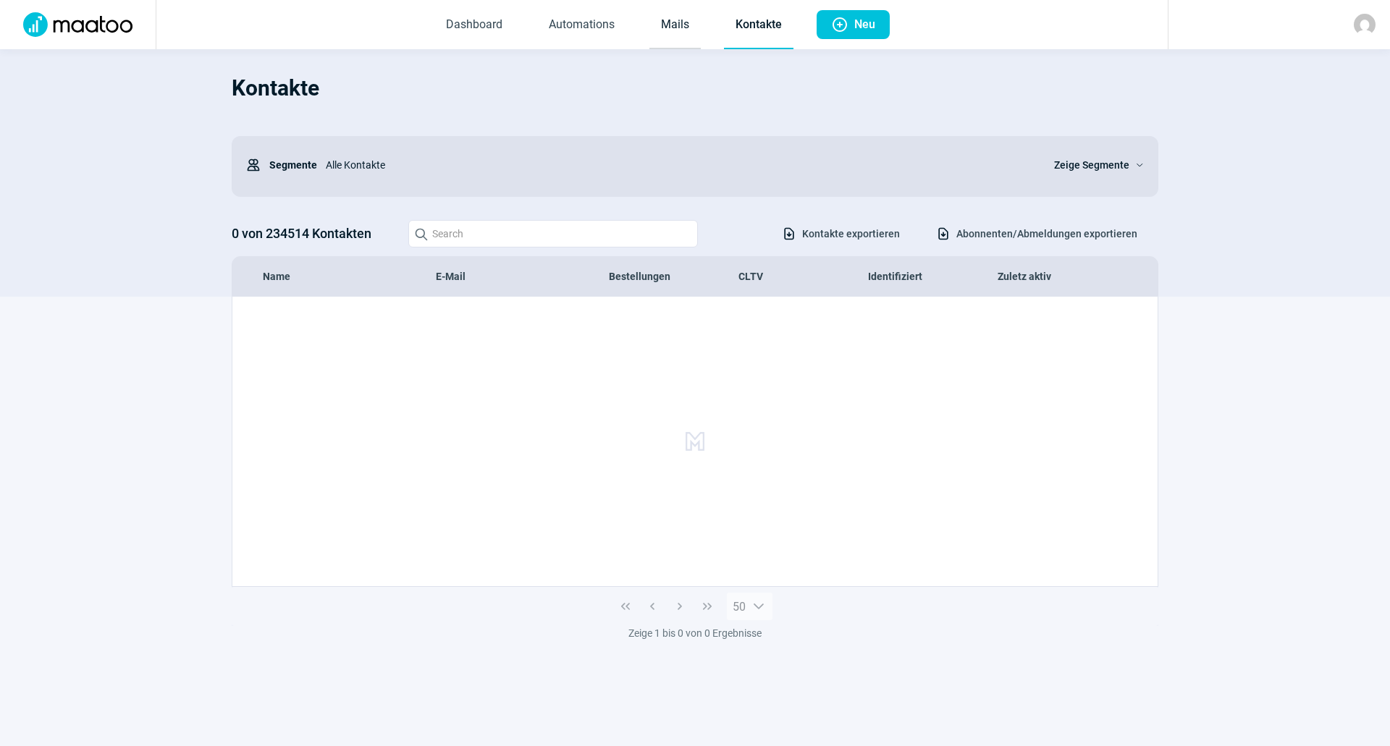
click at [671, 25] on link "Mails" at bounding box center [674, 25] width 51 height 48
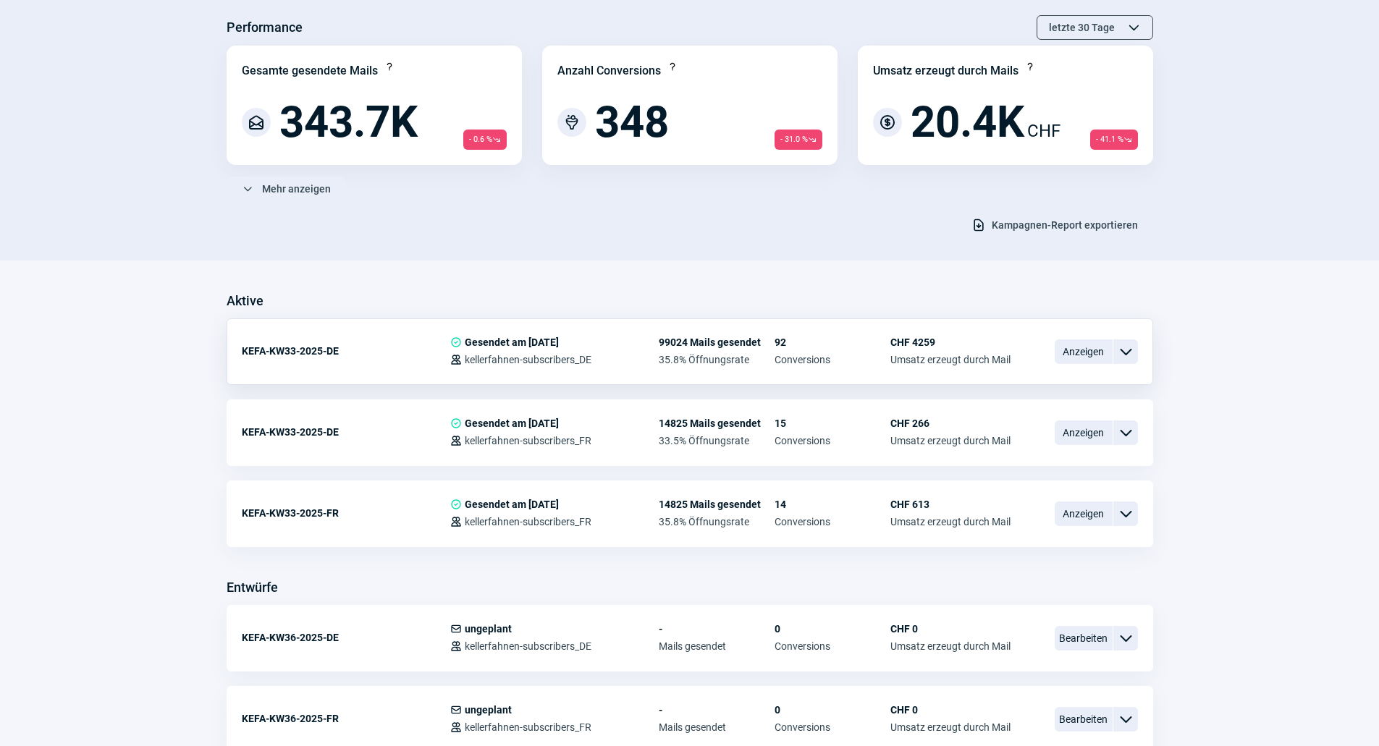
scroll to position [217, 0]
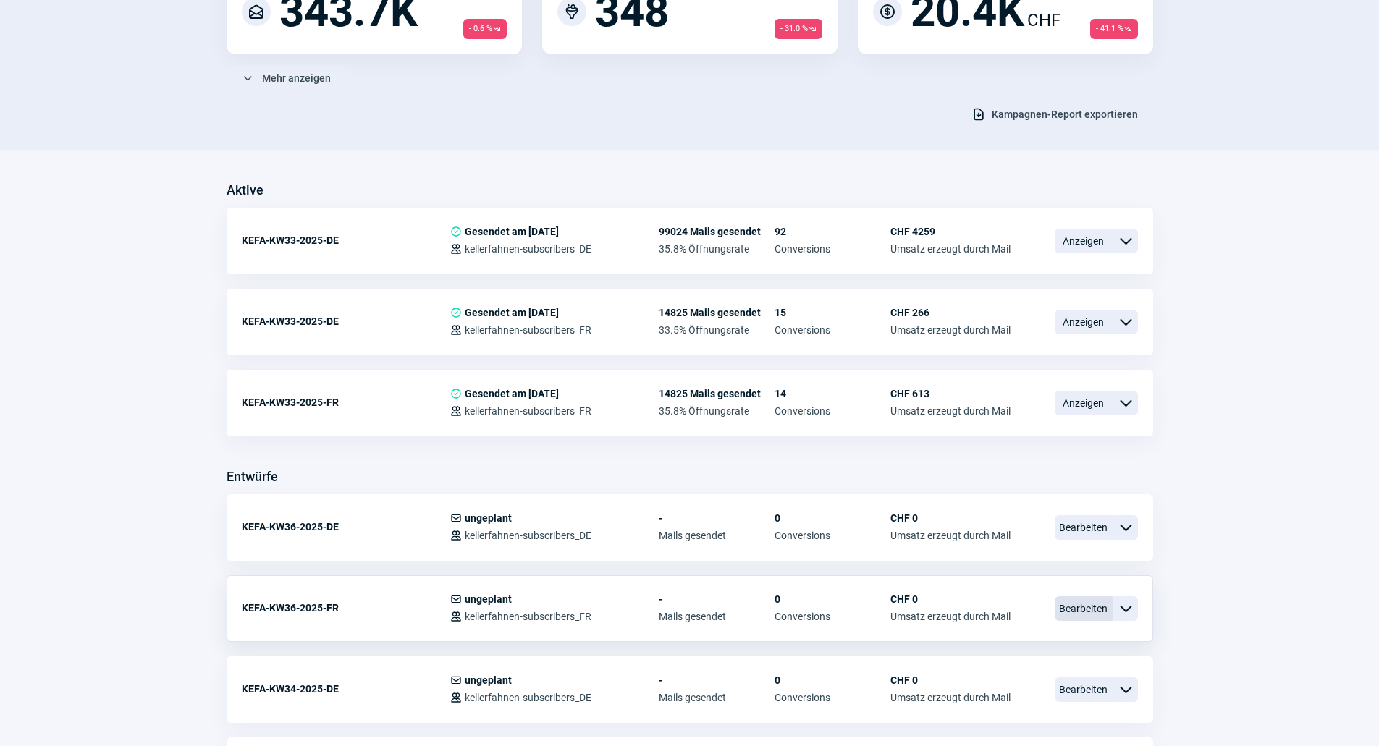
click at [1093, 607] on span "Bearbeiten" at bounding box center [1084, 608] width 58 height 25
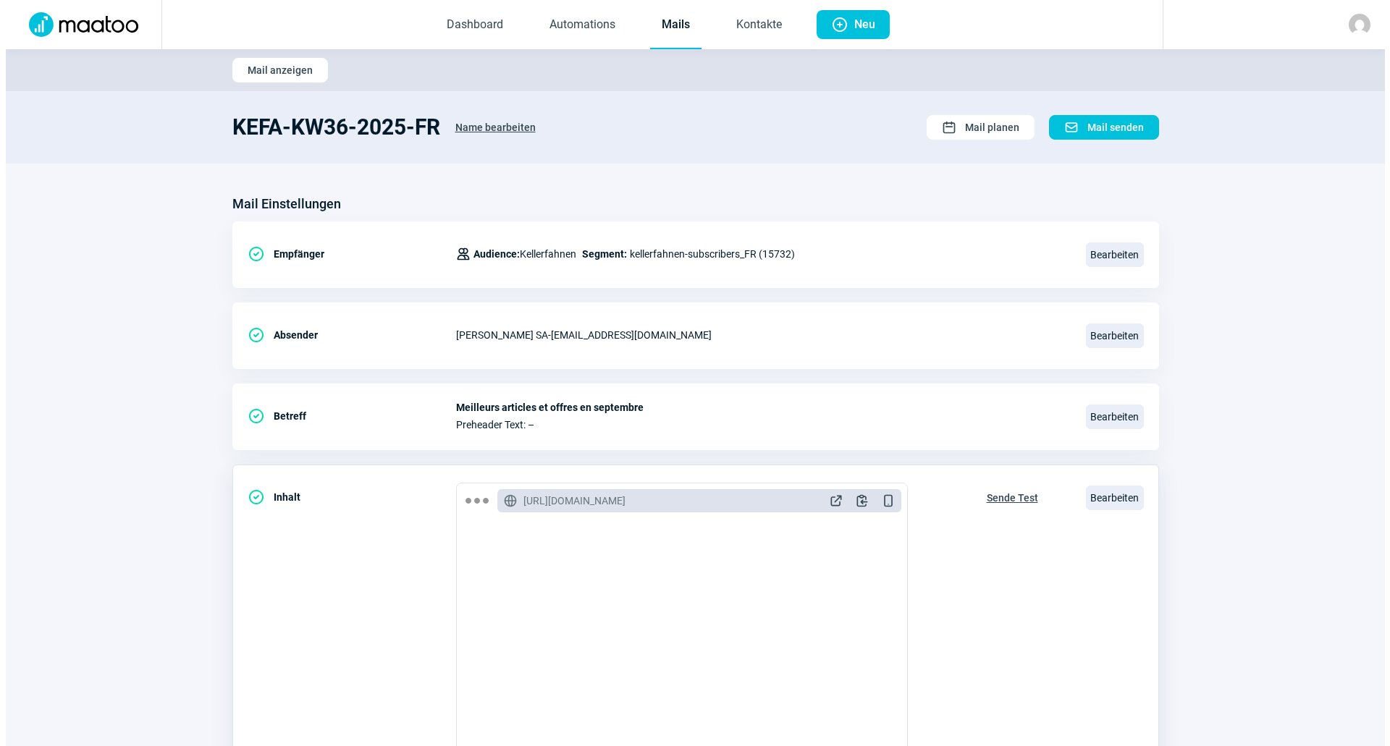
scroll to position [193, 0]
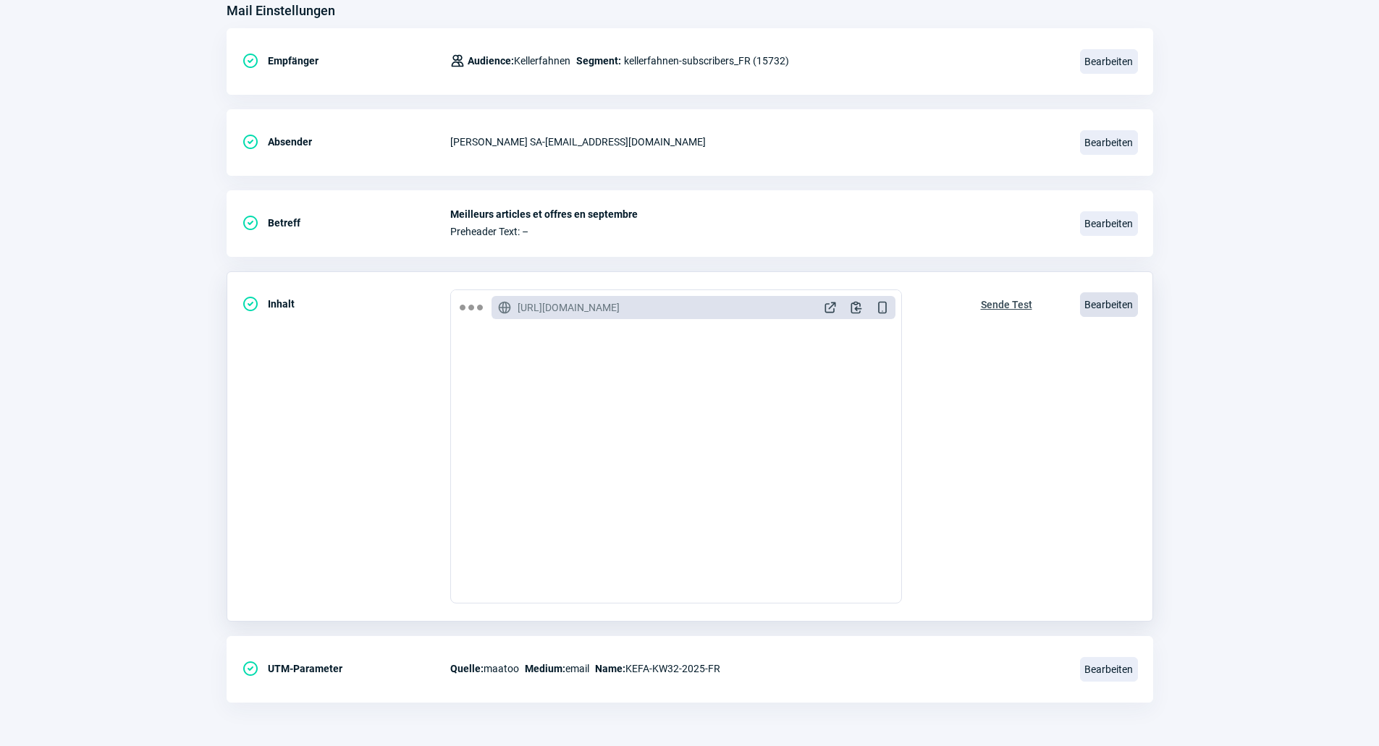
click at [1104, 301] on span "Bearbeiten" at bounding box center [1109, 304] width 58 height 25
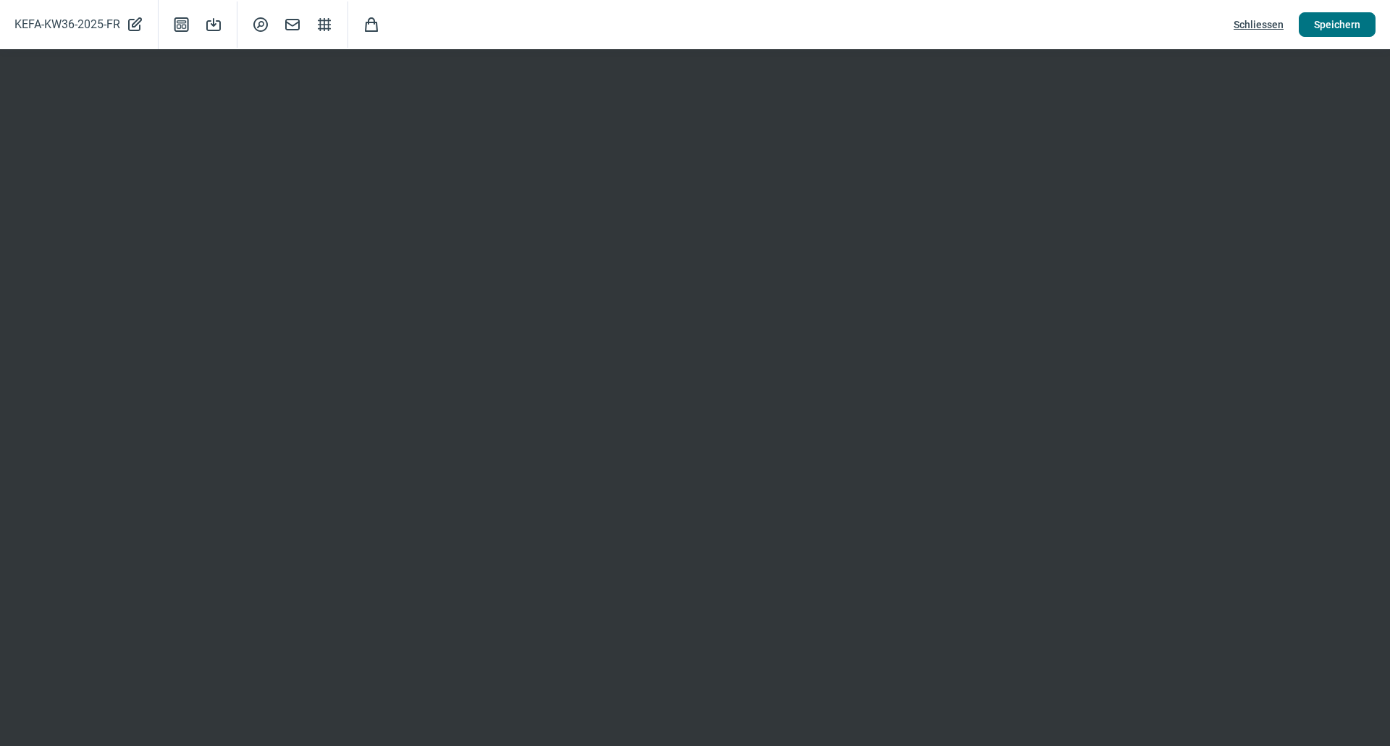
click at [1360, 29] on button "Speichern" at bounding box center [1337, 24] width 77 height 25
click at [1335, 32] on span "Speichern" at bounding box center [1337, 24] width 46 height 23
click at [1282, 15] on span "Schliessen" at bounding box center [1258, 24] width 50 height 23
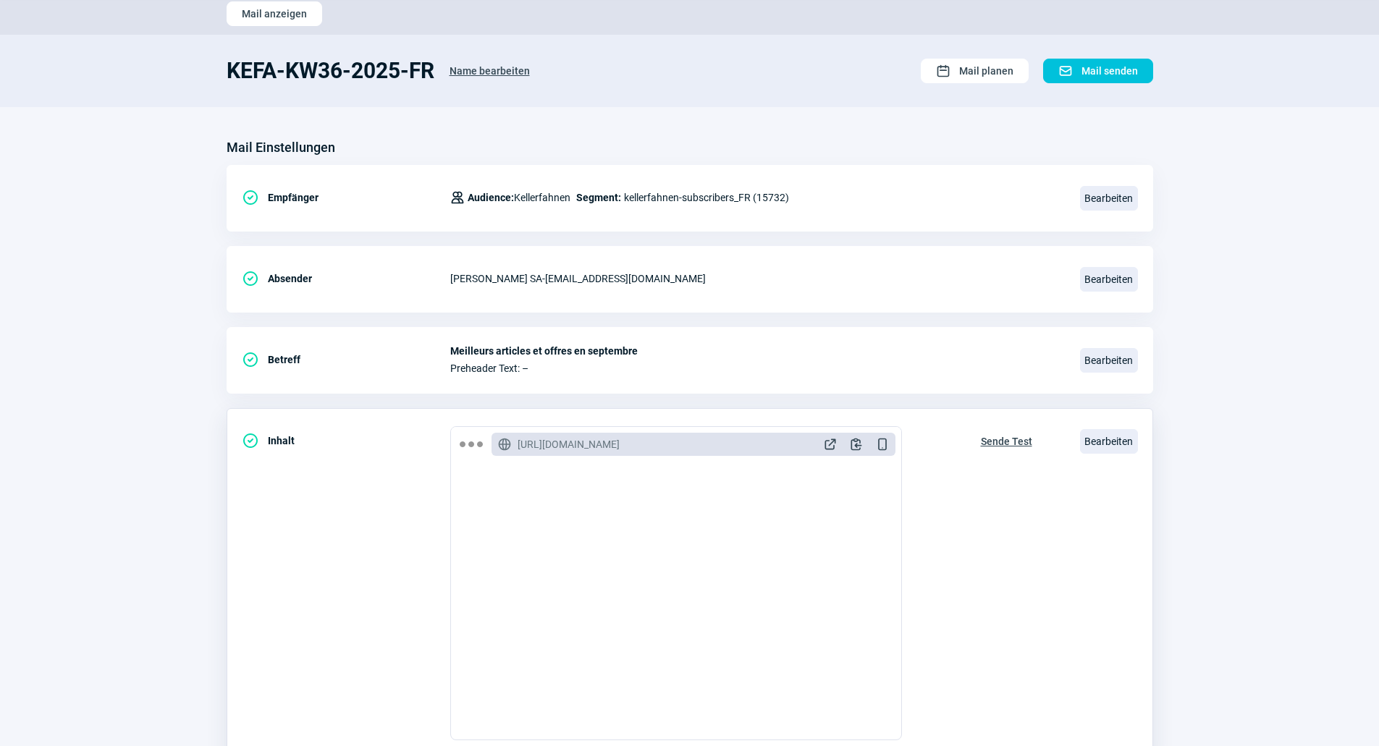
scroll to position [145, 0]
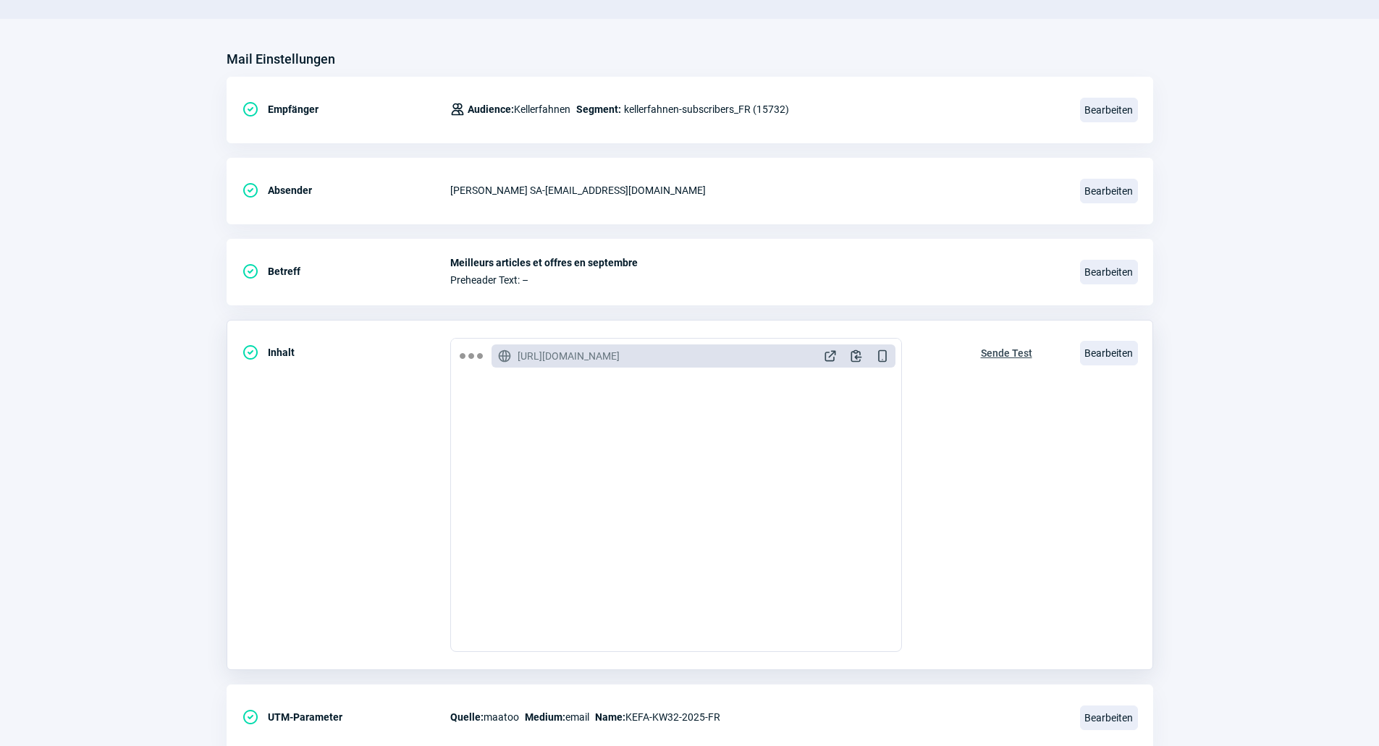
click at [1024, 353] on span "Sende Test" at bounding box center [1006, 353] width 51 height 23
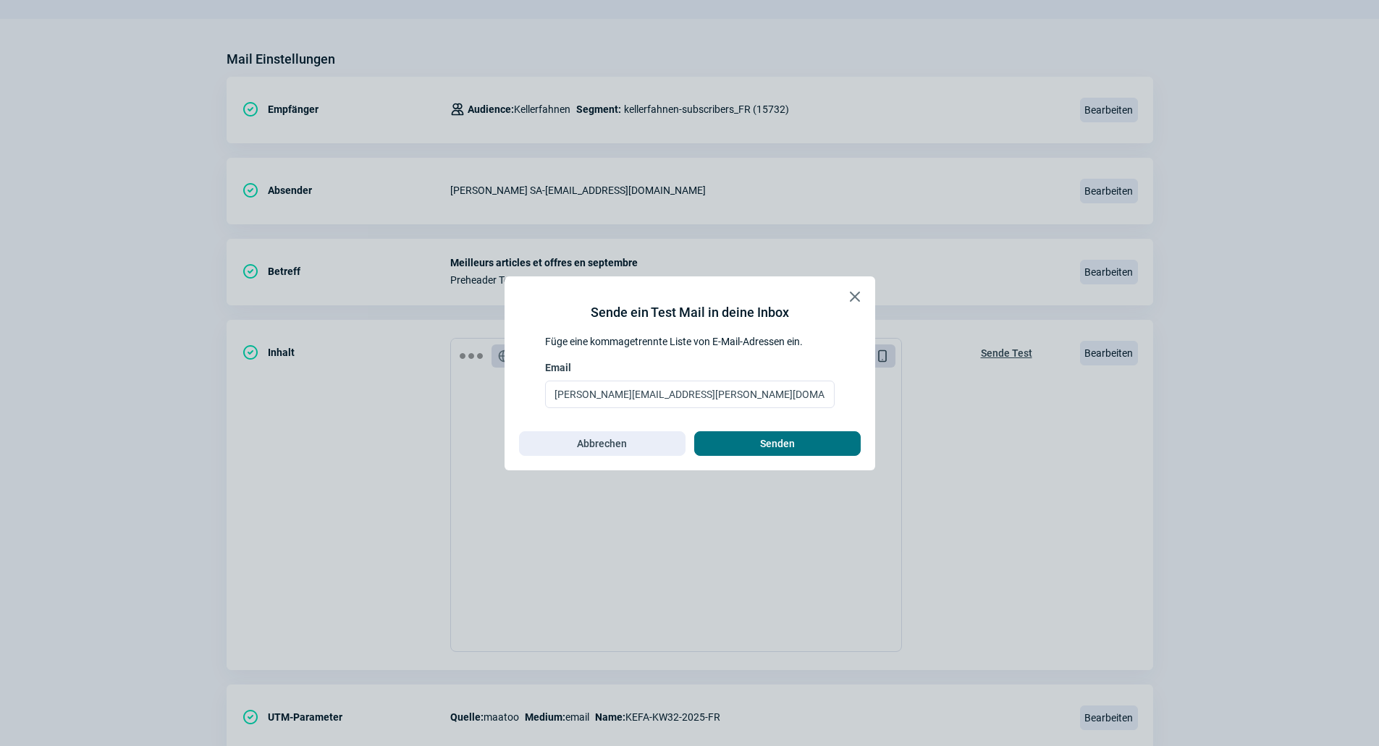
click at [791, 446] on span "Senden" at bounding box center [777, 443] width 35 height 23
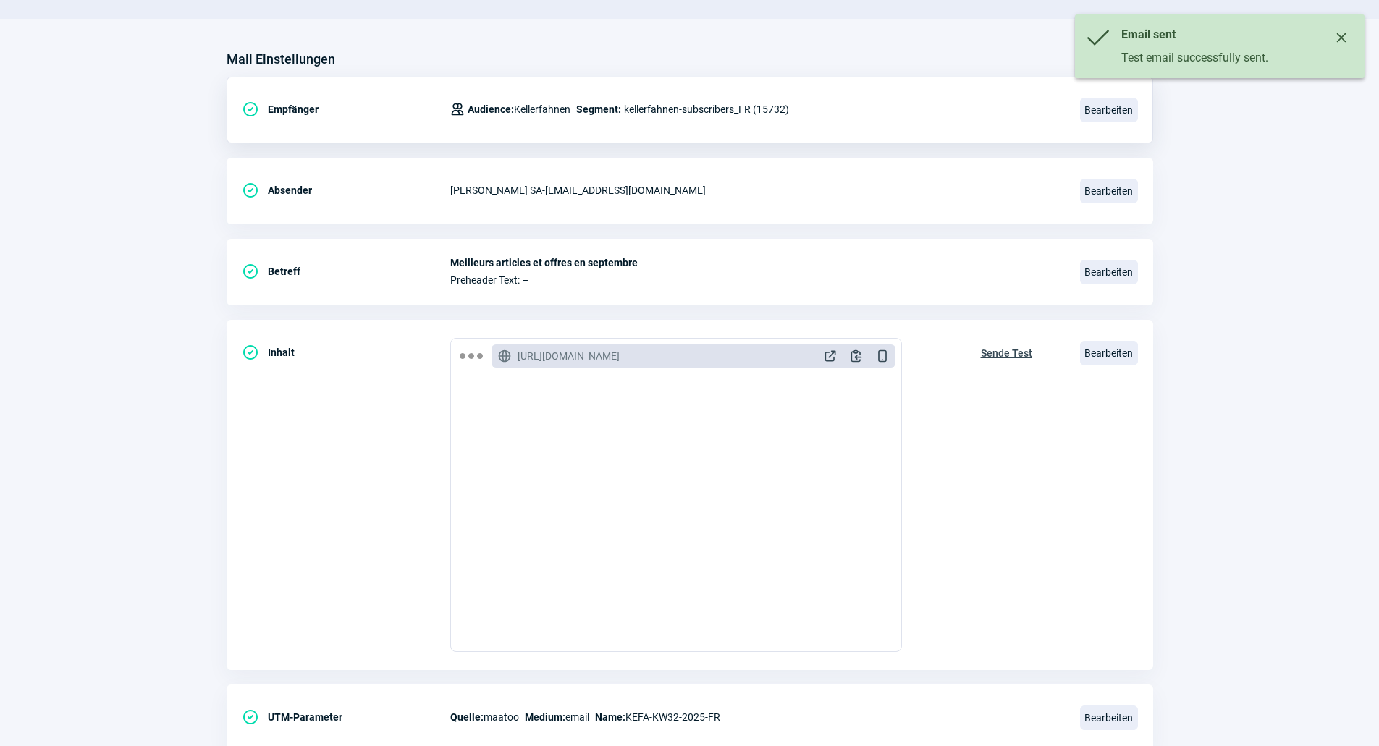
scroll to position [0, 0]
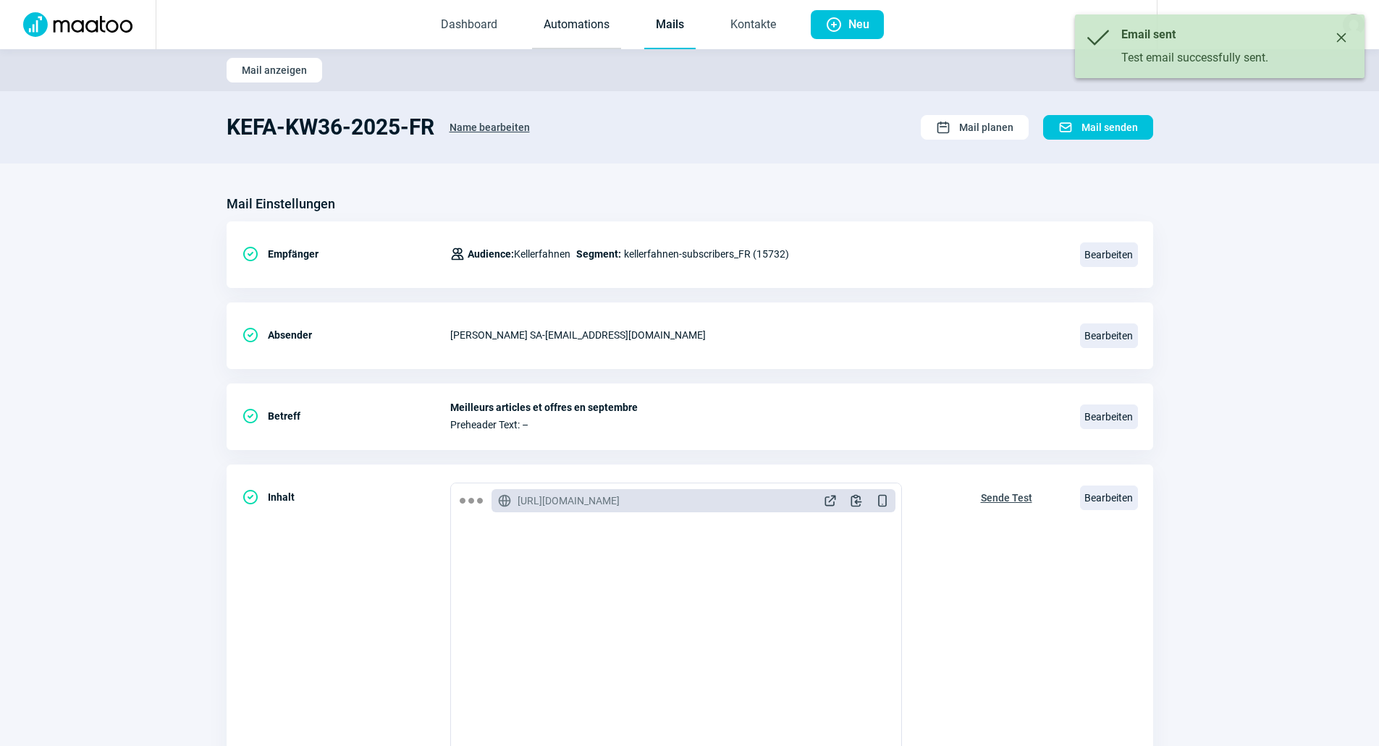
click at [604, 25] on link "Automations" at bounding box center [576, 25] width 89 height 48
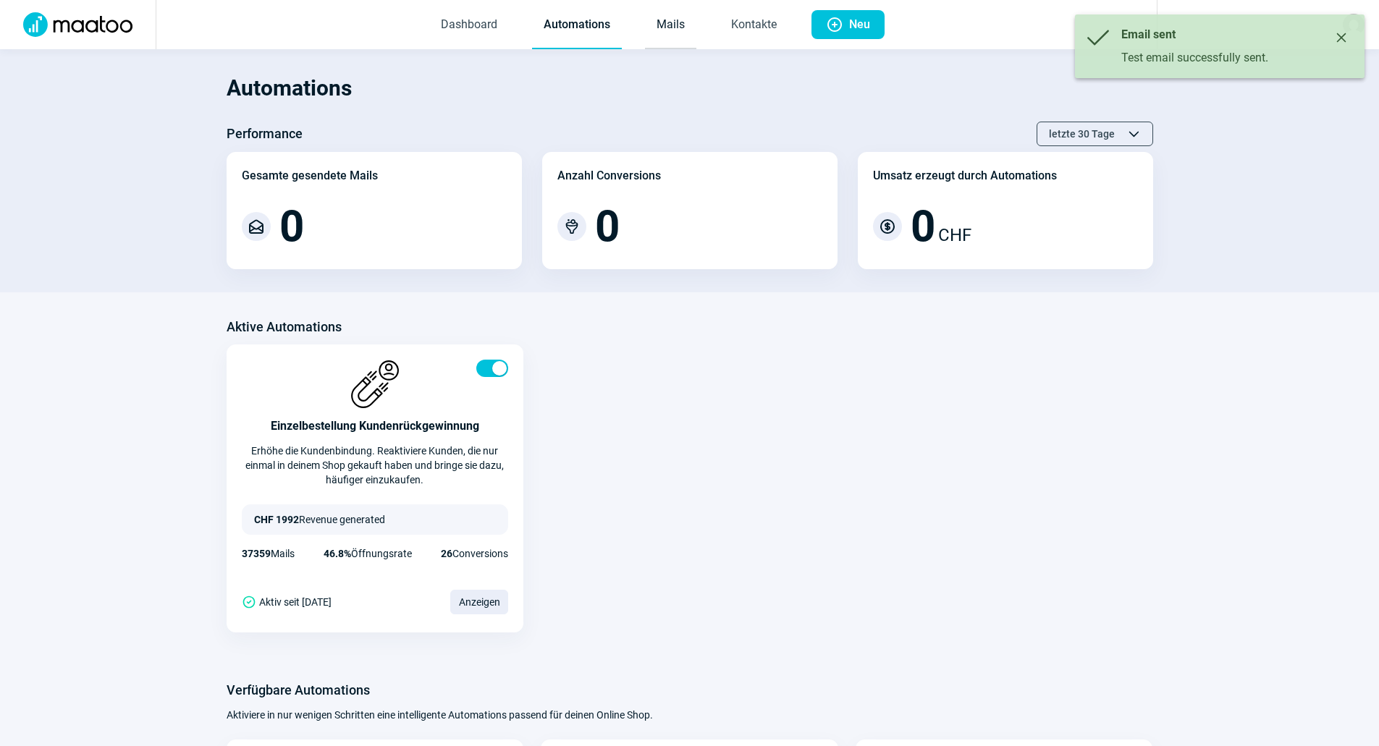
click at [662, 23] on link "Mails" at bounding box center [670, 25] width 51 height 48
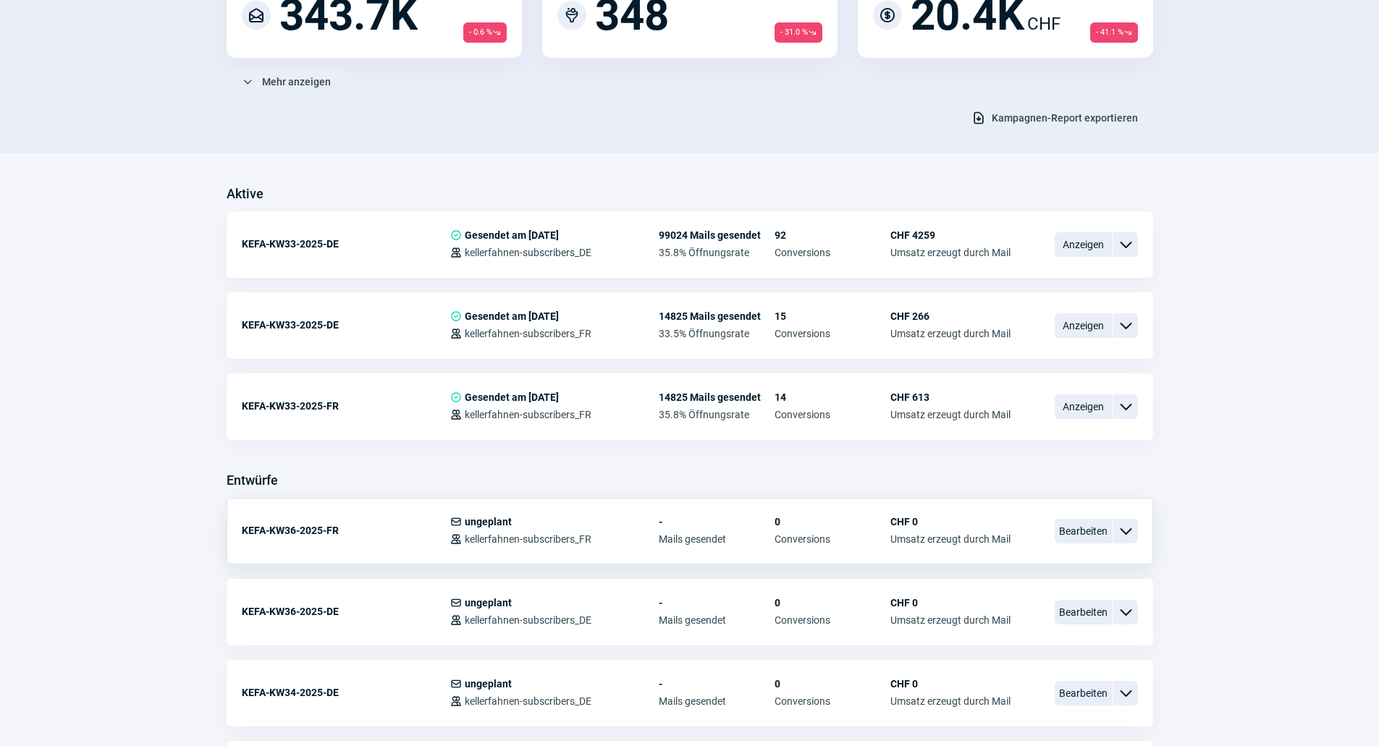
scroll to position [217, 0]
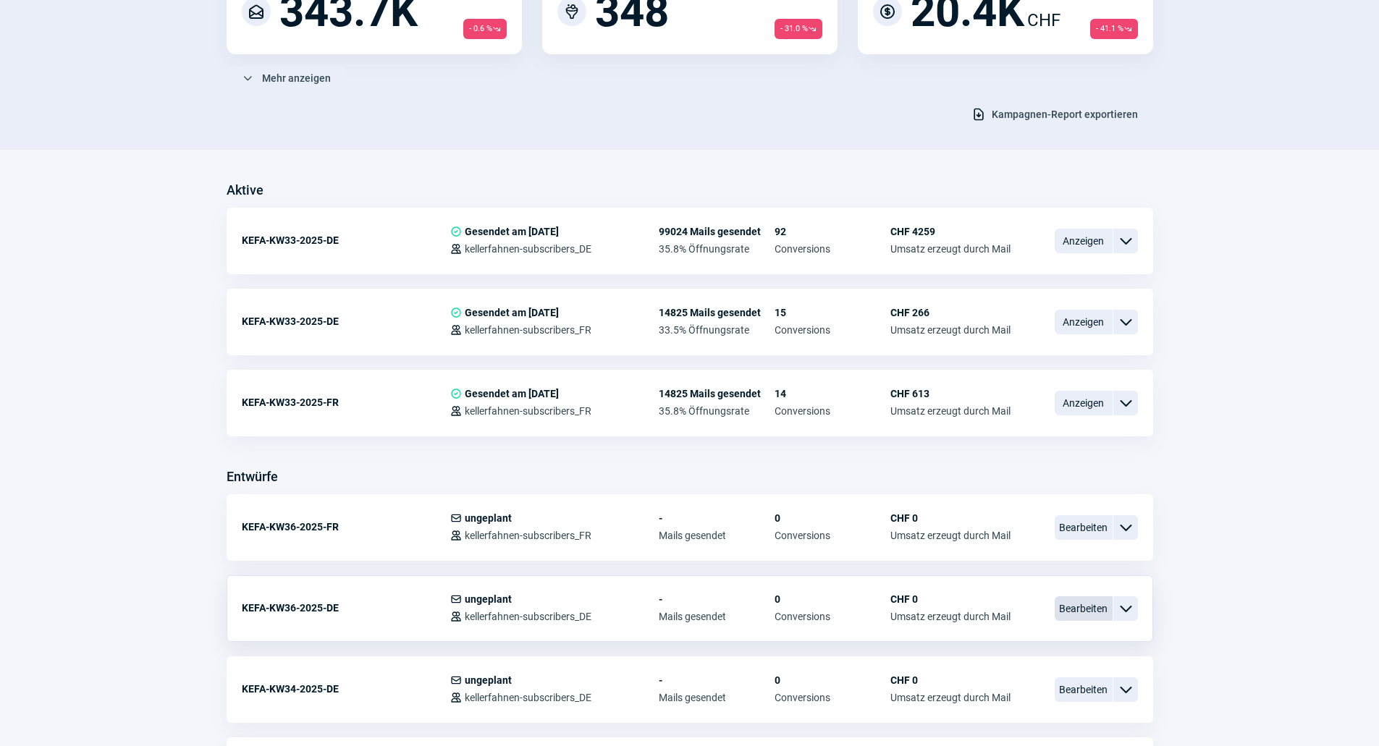
click at [1100, 608] on span "Bearbeiten" at bounding box center [1084, 608] width 58 height 25
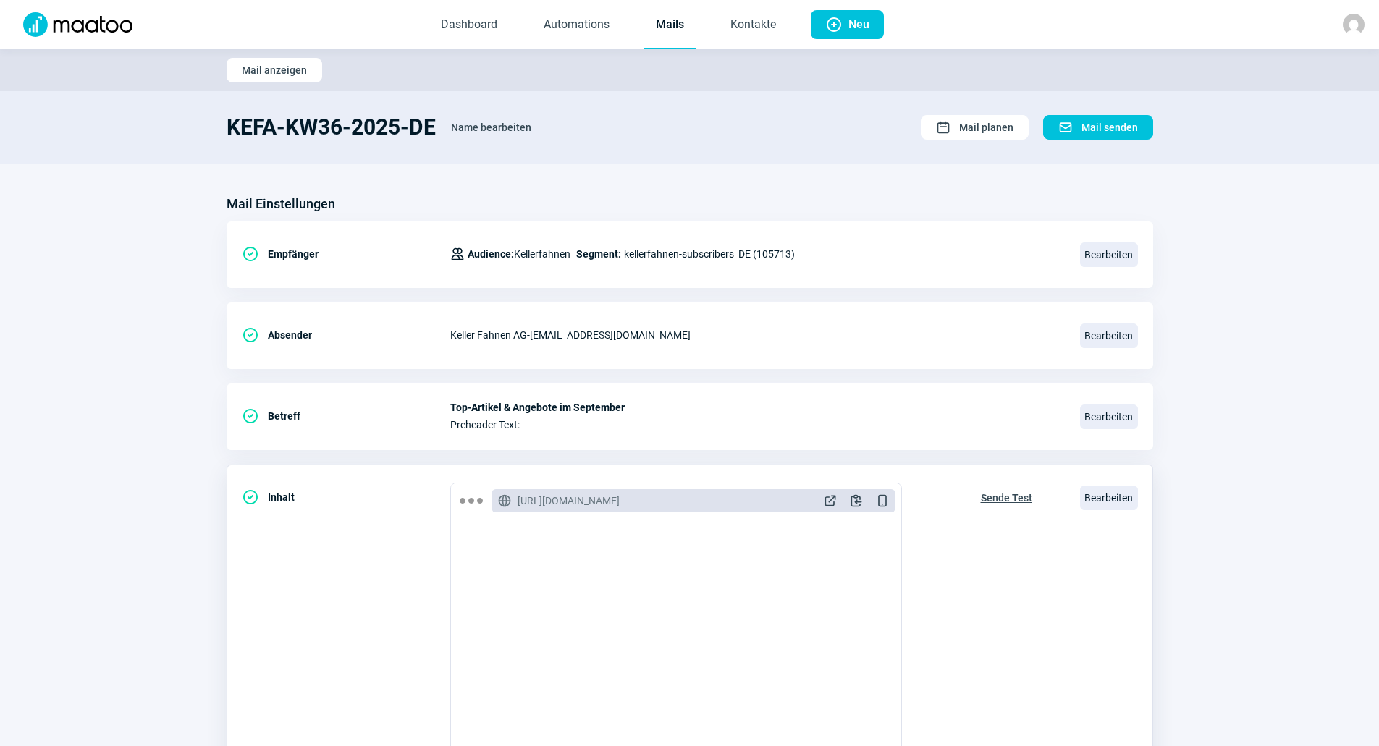
click at [1015, 492] on span "Sende Test" at bounding box center [1006, 497] width 51 height 23
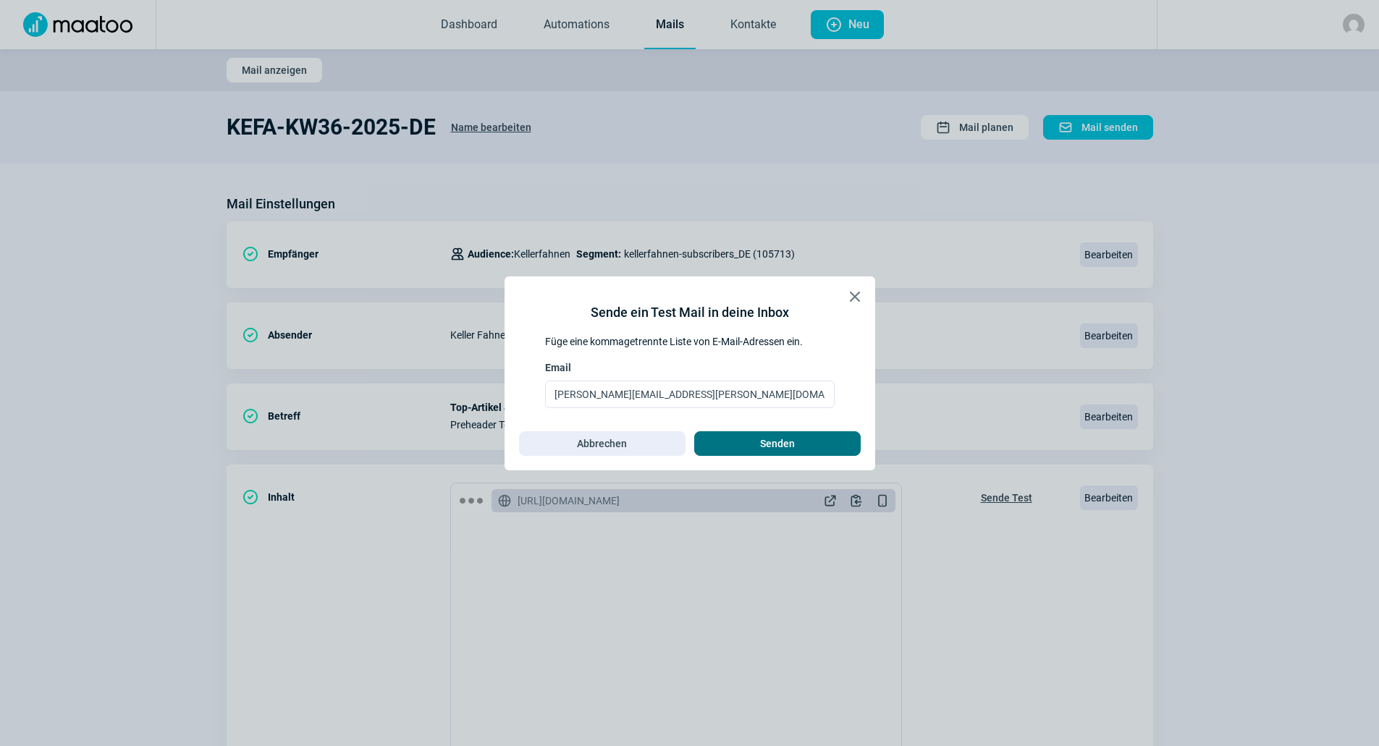
click at [762, 436] on span "Senden" at bounding box center [777, 443] width 35 height 23
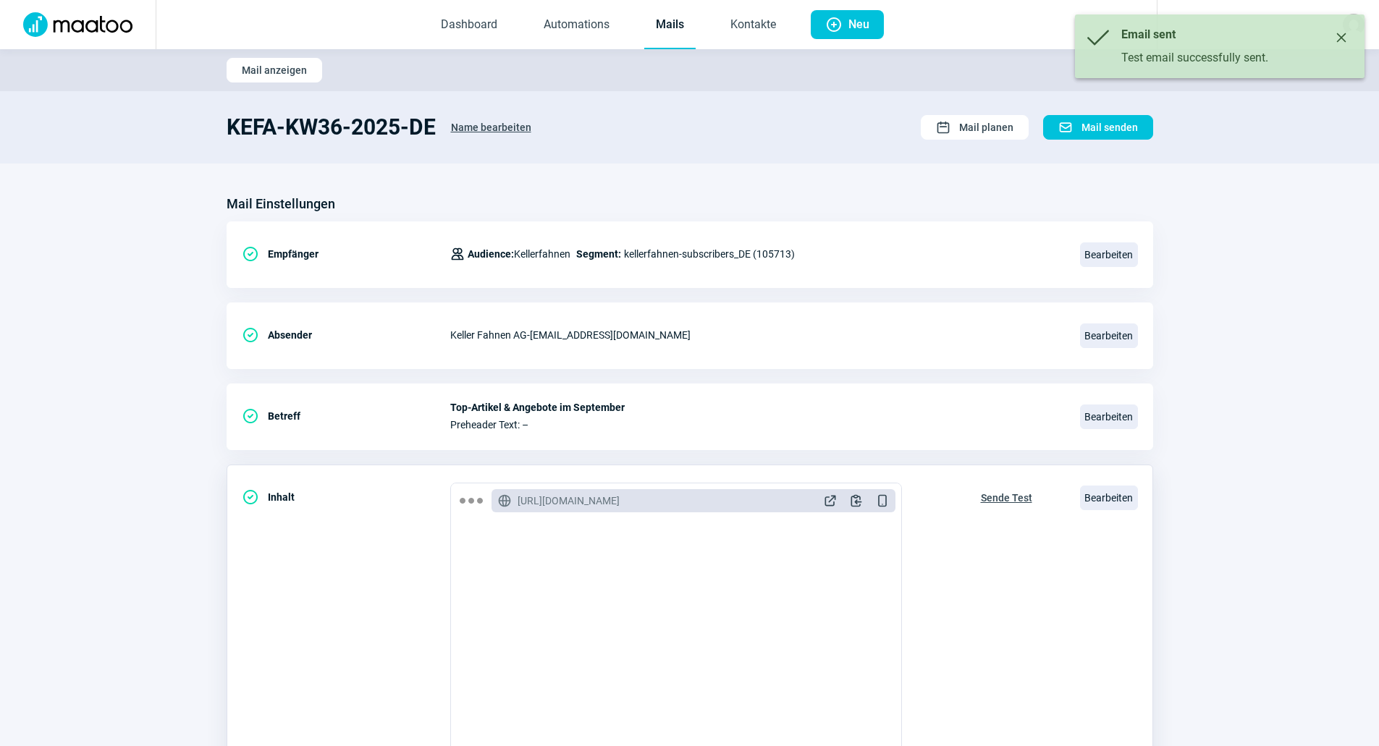
click at [953, 582] on div "GlobeAlt icon https://kellerfahnen.maatoo.io/email/preview/294 ExternalLink ico…" at bounding box center [756, 640] width 612 height 314
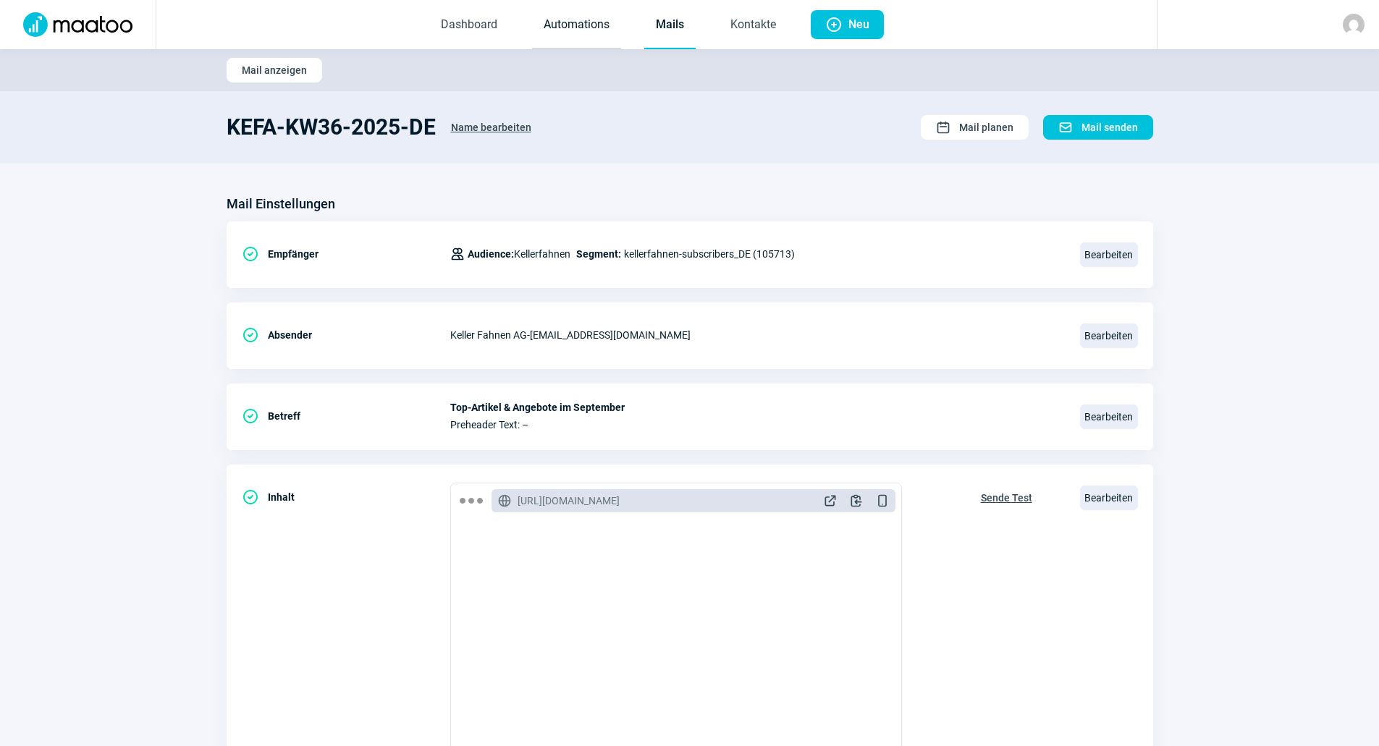
click at [581, 25] on link "Automations" at bounding box center [576, 25] width 89 height 48
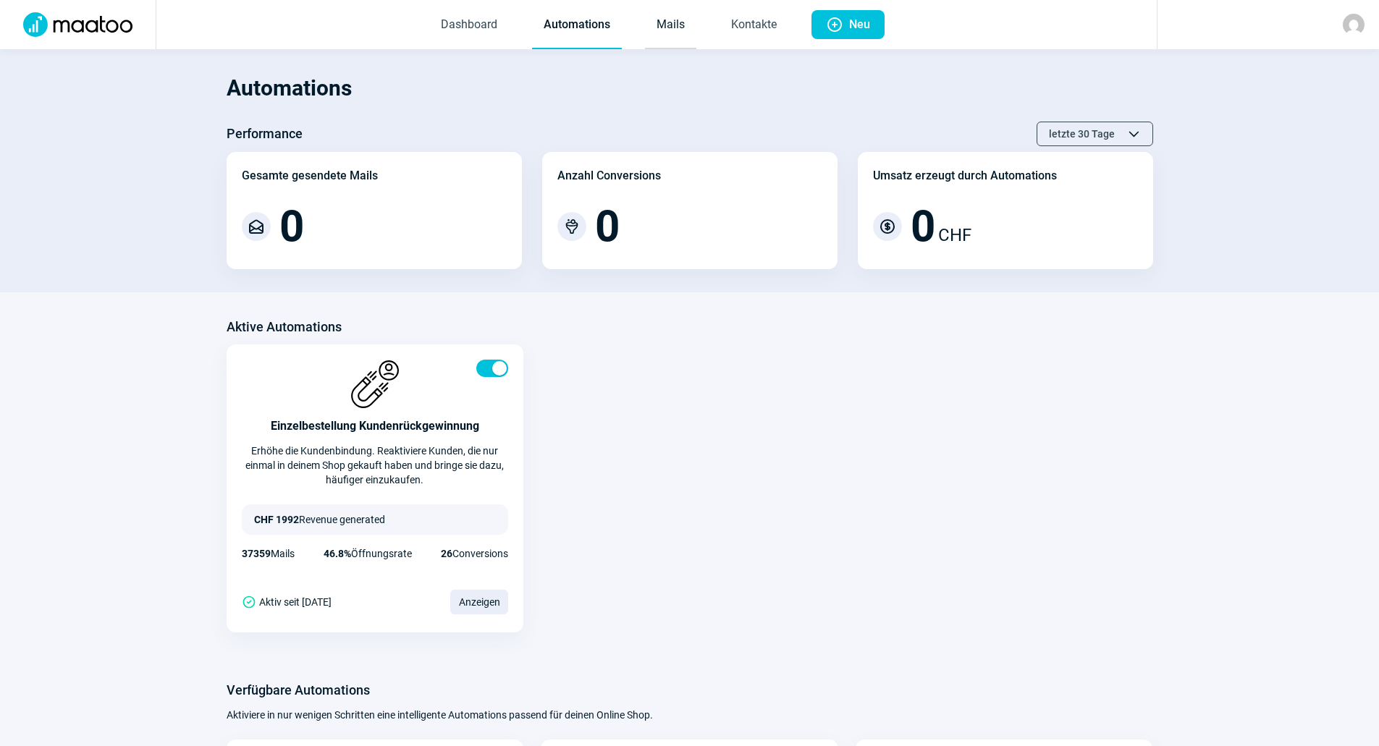
click at [653, 30] on link "Mails" at bounding box center [670, 25] width 51 height 48
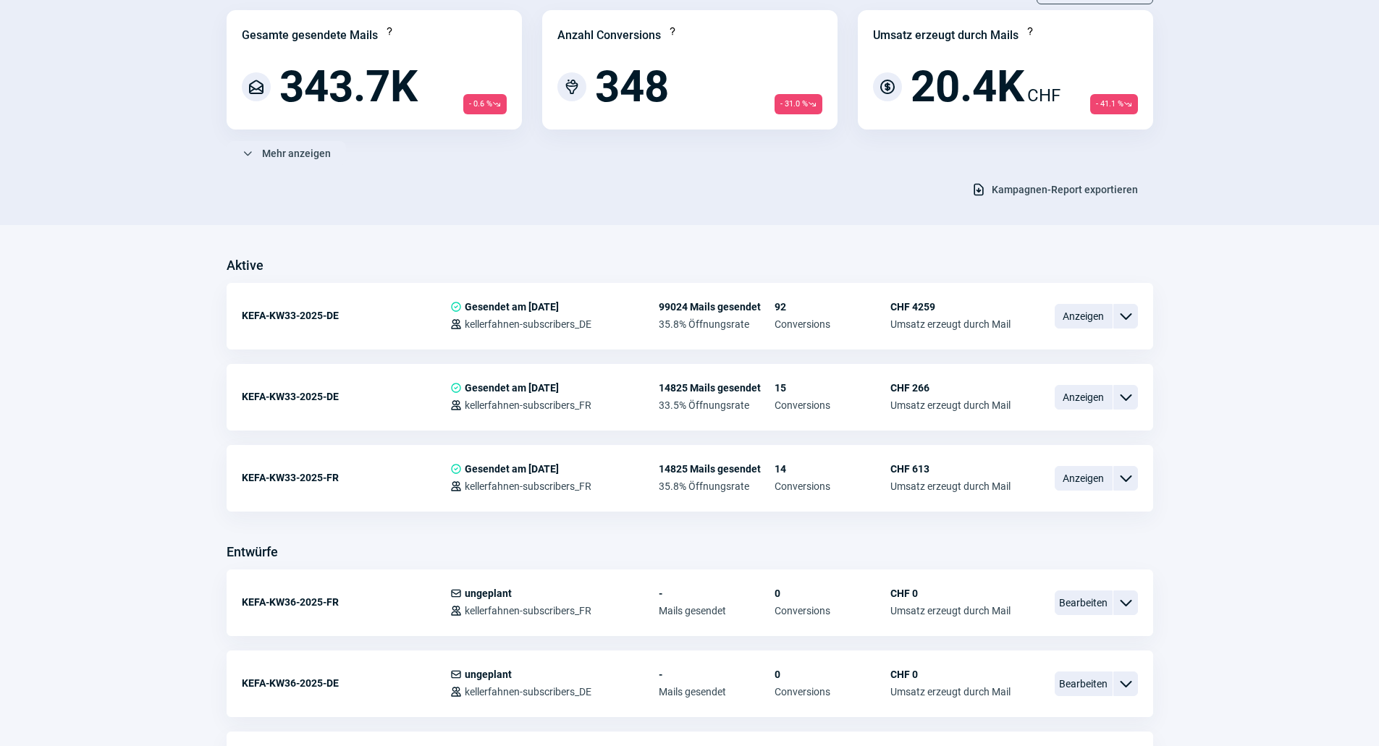
scroll to position [507, 0]
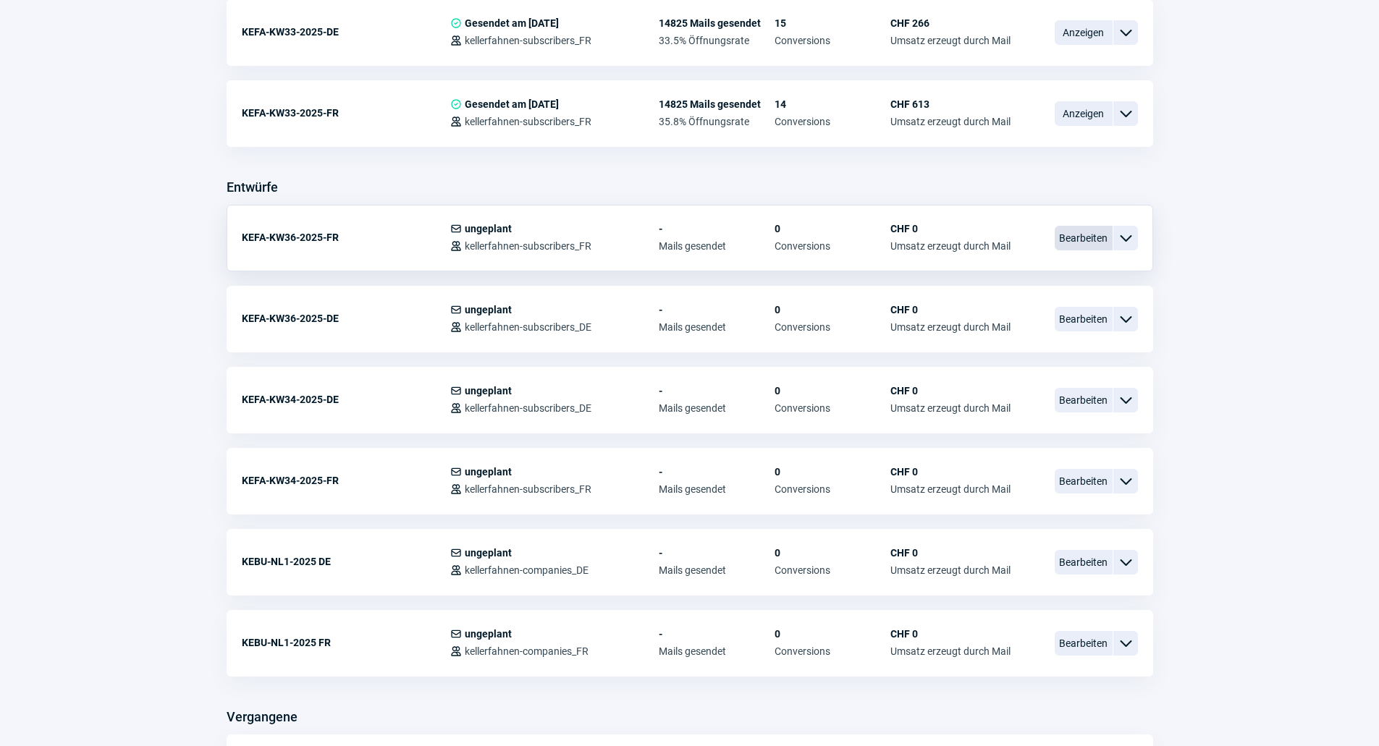
click at [1085, 242] on span "Bearbeiten" at bounding box center [1084, 238] width 58 height 25
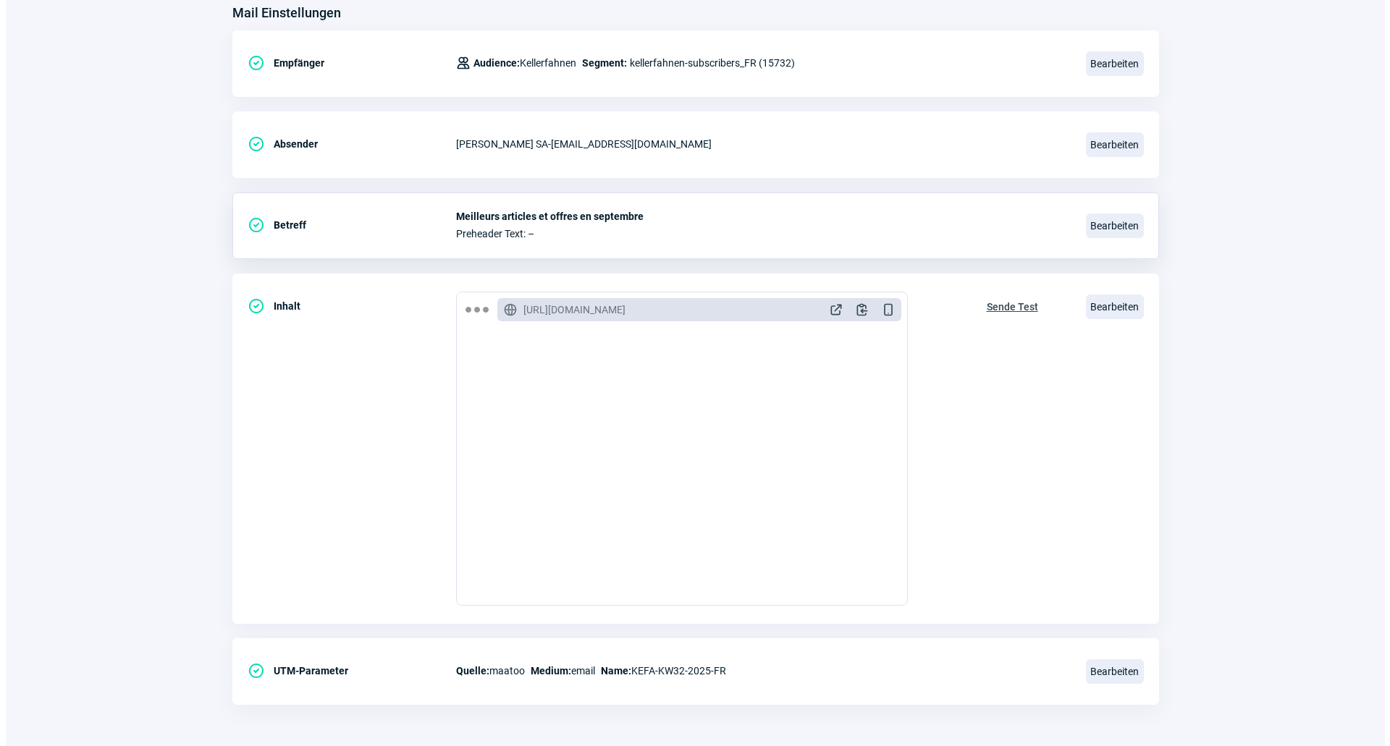
scroll to position [193, 0]
click at [1096, 636] on div "CheckCircle icon Inhalt GlobeAlt icon https://kellerfahnen.maatoo.io/email/prev…" at bounding box center [690, 669] width 927 height 67
click at [1105, 308] on span "Bearbeiten" at bounding box center [1109, 304] width 58 height 25
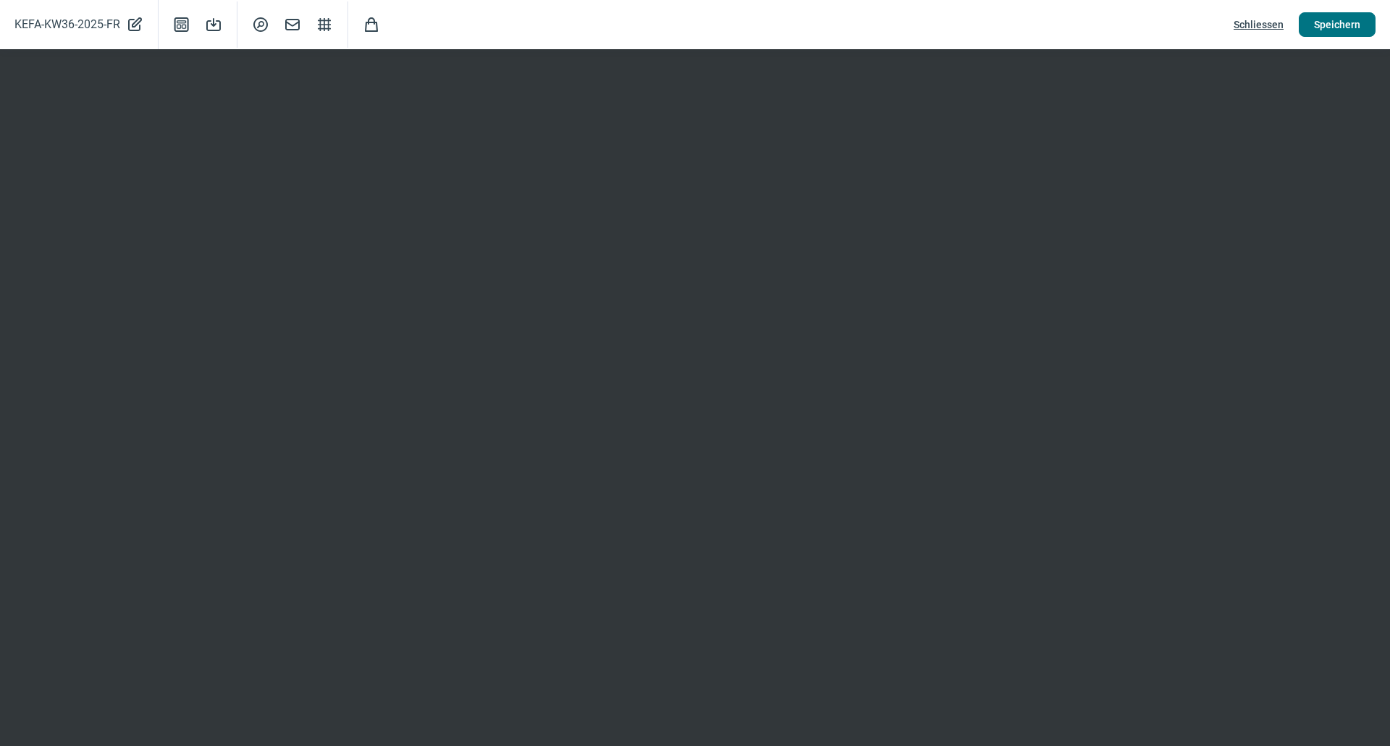
click at [1333, 22] on span "Speichern" at bounding box center [1337, 24] width 46 height 23
click at [1348, 17] on span "Speichern" at bounding box center [1337, 24] width 46 height 23
click at [1270, 25] on span "Schliessen" at bounding box center [1258, 24] width 50 height 23
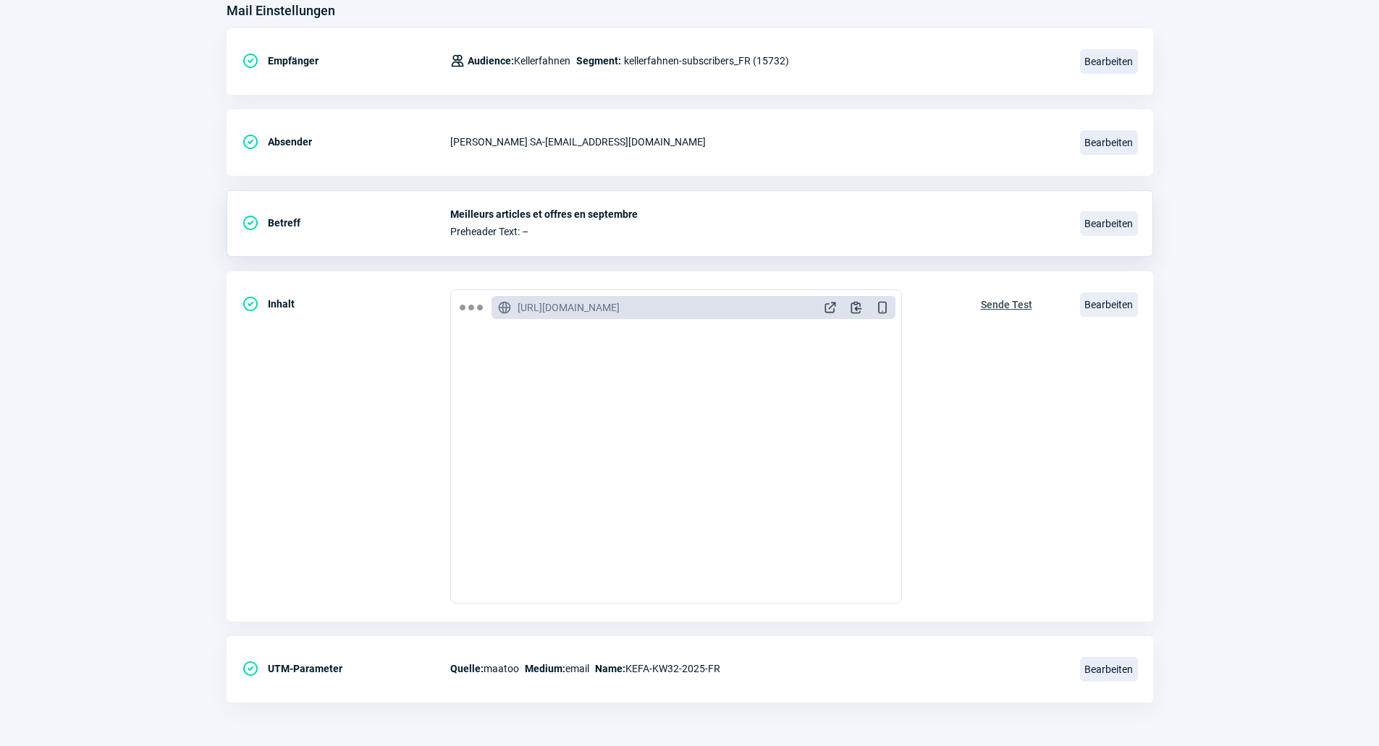
scroll to position [0, 0]
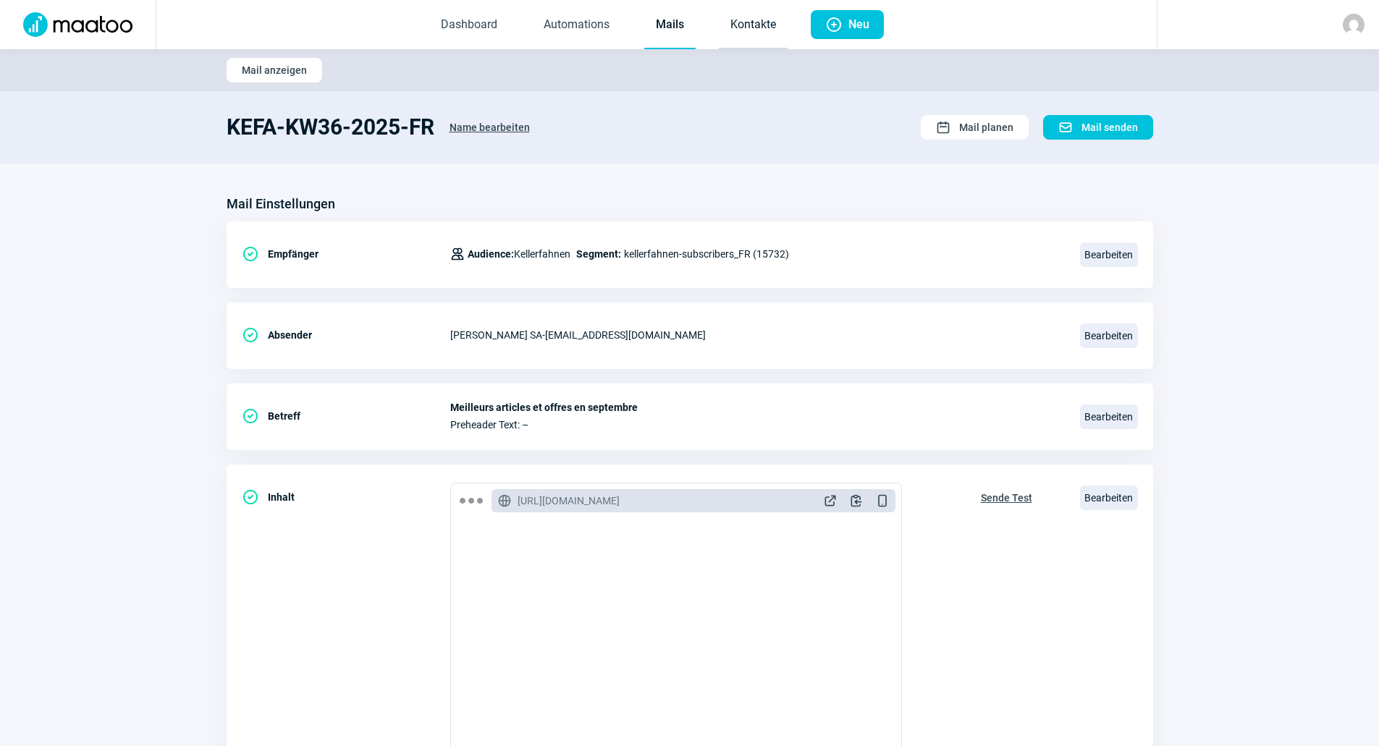
click at [734, 28] on link "Kontakte" at bounding box center [753, 25] width 69 height 48
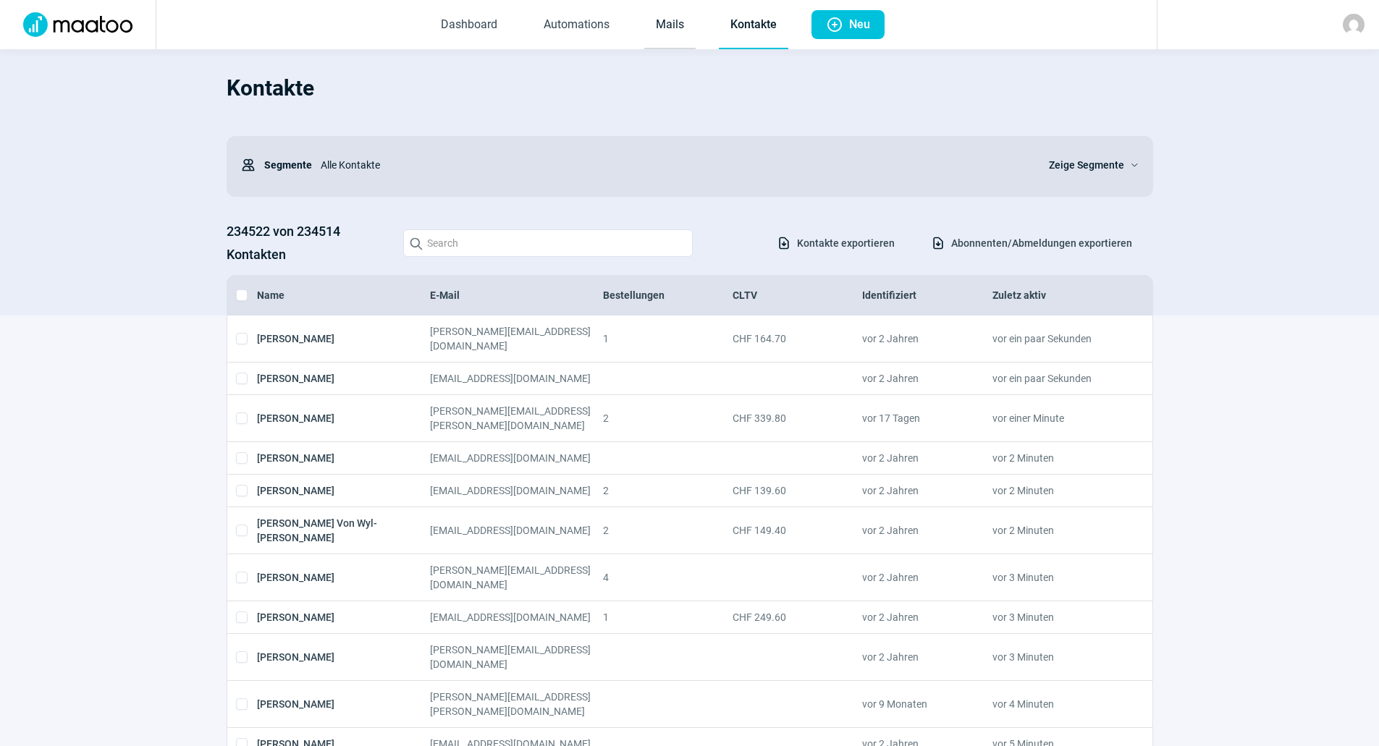
click at [670, 30] on link "Mails" at bounding box center [669, 25] width 51 height 48
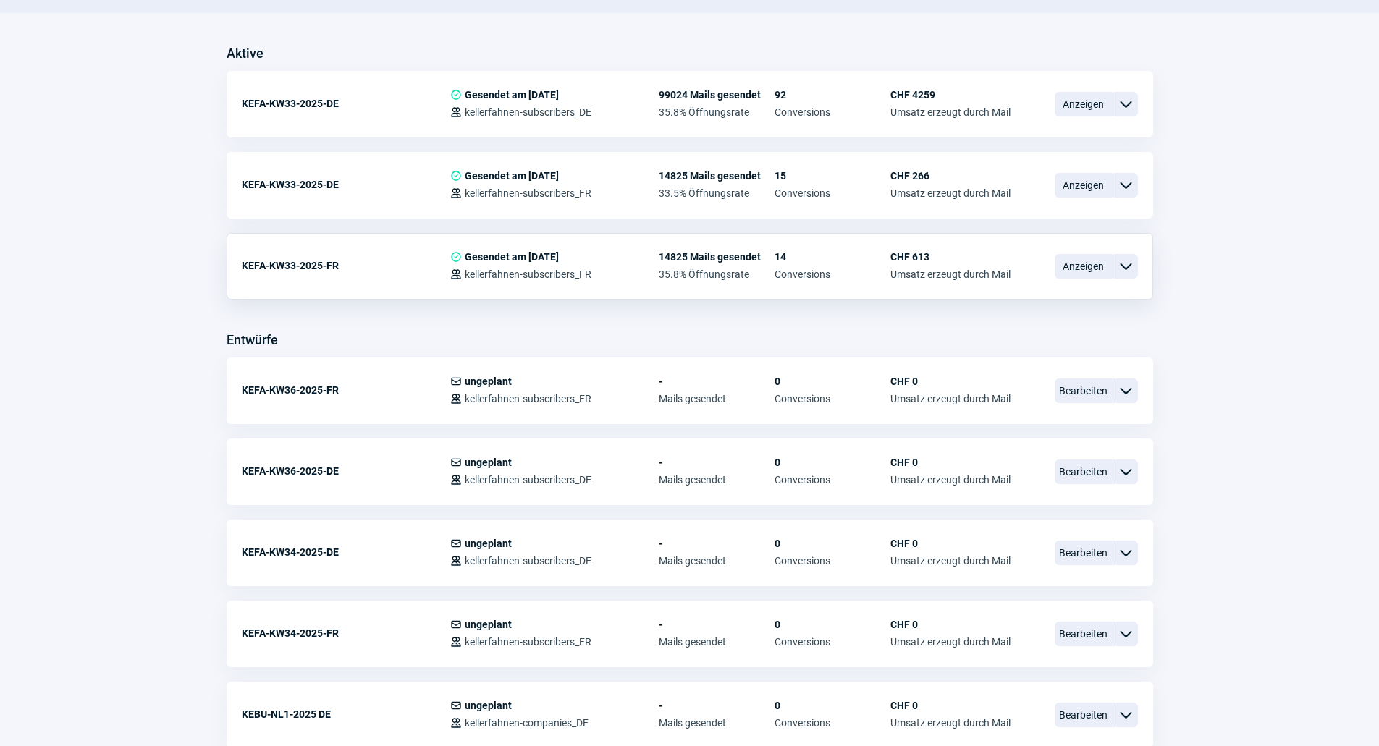
scroll to position [362, 0]
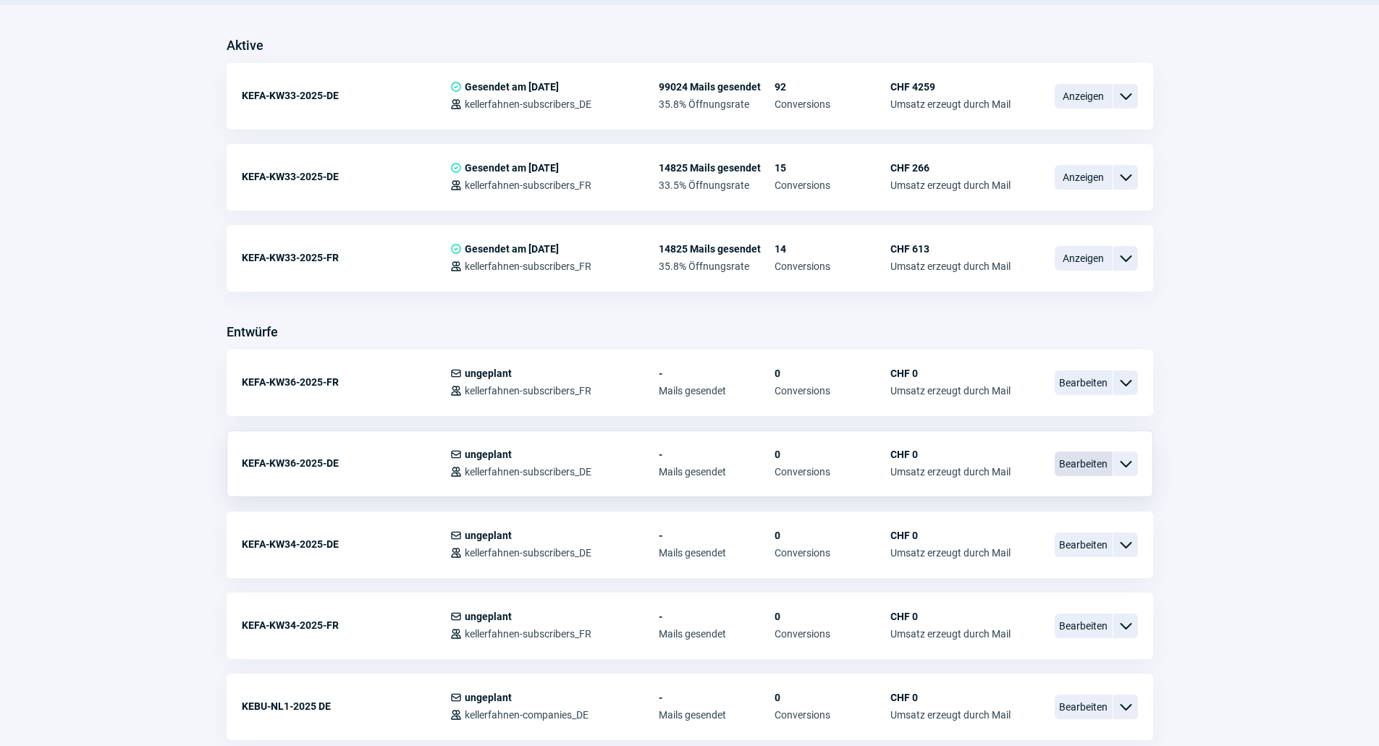
click at [1079, 460] on span "Bearbeiten" at bounding box center [1084, 464] width 58 height 25
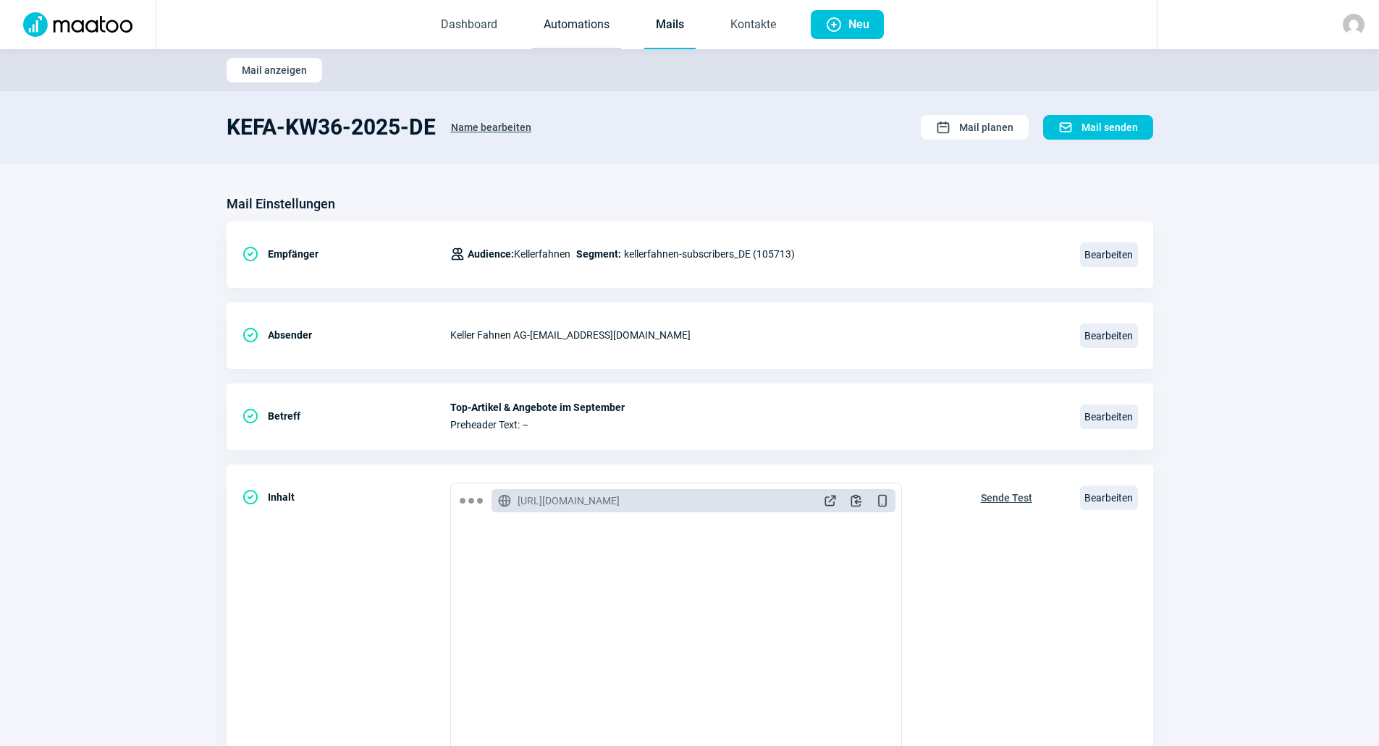
click at [552, 31] on link "Automations" at bounding box center [576, 25] width 89 height 48
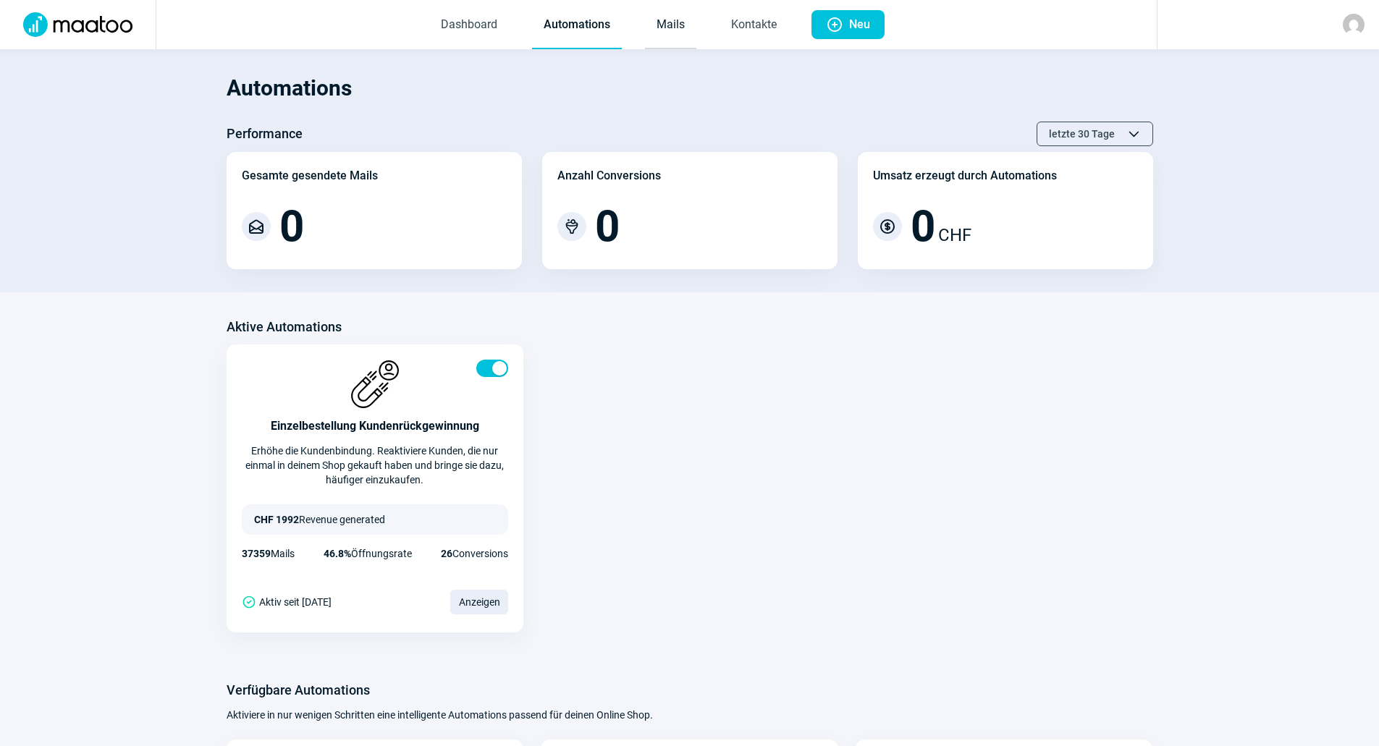
click at [674, 34] on link "Mails" at bounding box center [670, 25] width 51 height 48
